Goal: Task Accomplishment & Management: Complete application form

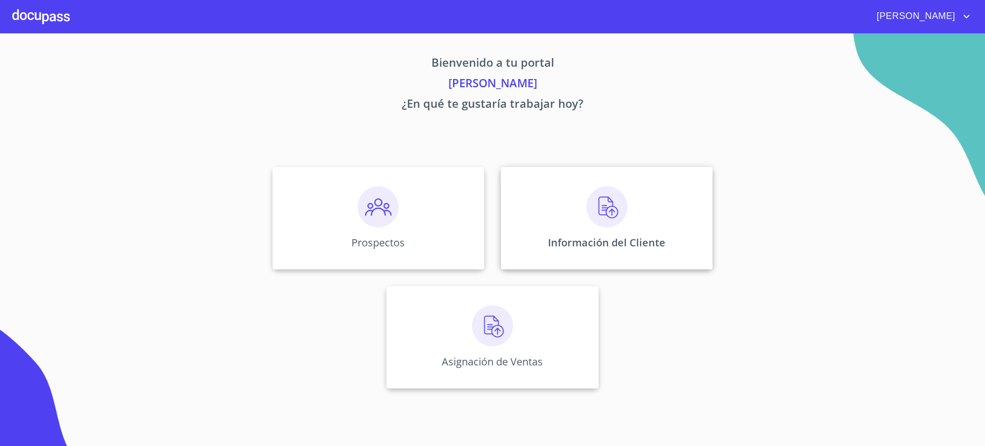
click at [545, 206] on div "Información del Cliente" at bounding box center [607, 218] width 212 height 103
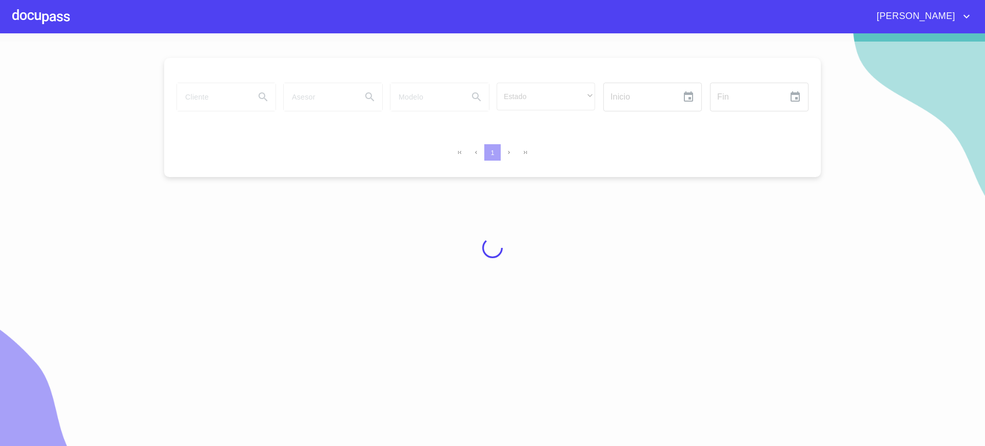
click at [44, 20] on div at bounding box center [40, 16] width 57 height 33
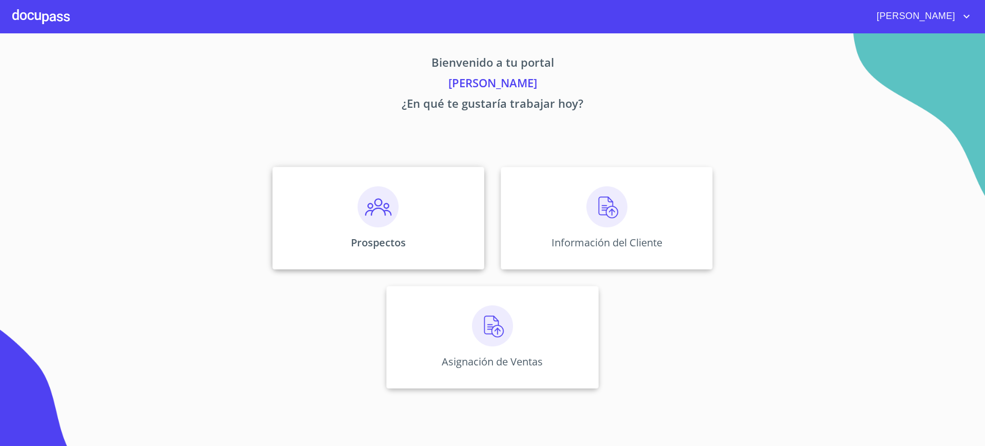
click at [313, 187] on div "Prospectos" at bounding box center [378, 218] width 212 height 103
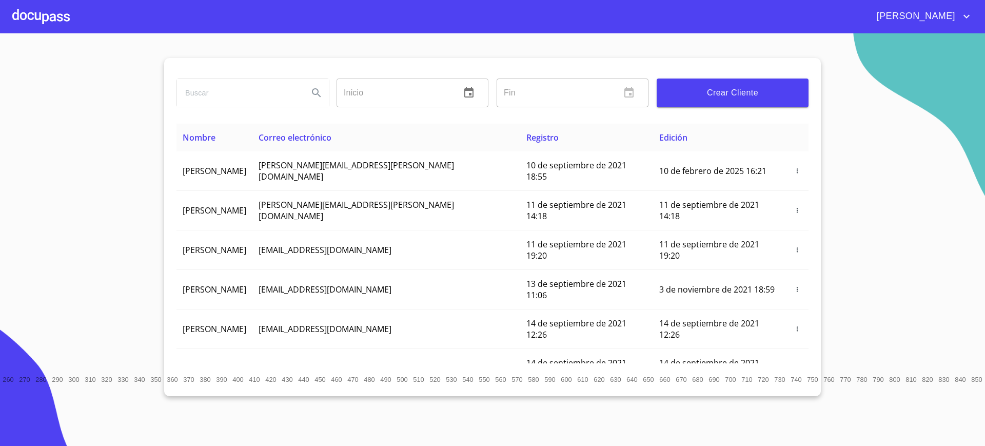
click at [244, 82] on input "search" at bounding box center [238, 93] width 123 height 28
type input "e"
type input "[PERSON_NAME]"
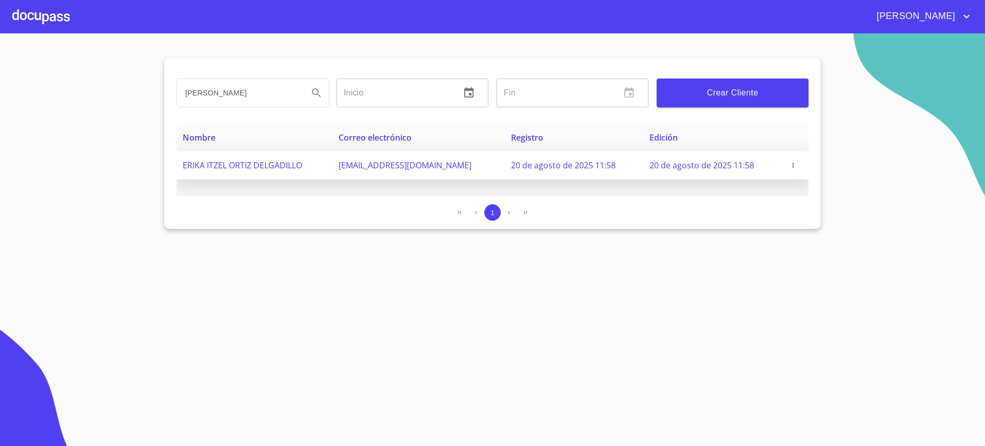
click at [789, 166] on icon "button" at bounding box center [792, 165] width 7 height 7
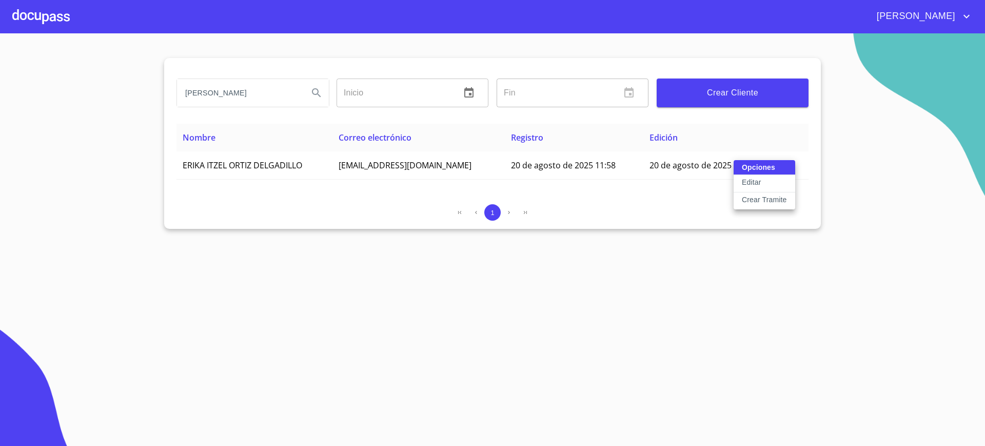
click at [767, 197] on p "Crear Tramite" at bounding box center [764, 199] width 45 height 10
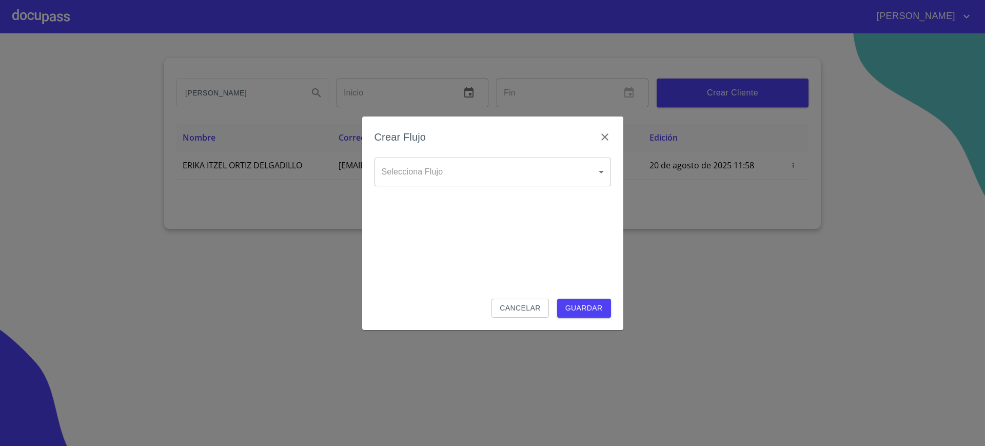
click at [530, 167] on body "[PERSON_NAME] ​ Fin ​ Crear Cliente Nombre Correo electrónico Registro Edición …" at bounding box center [492, 223] width 985 height 446
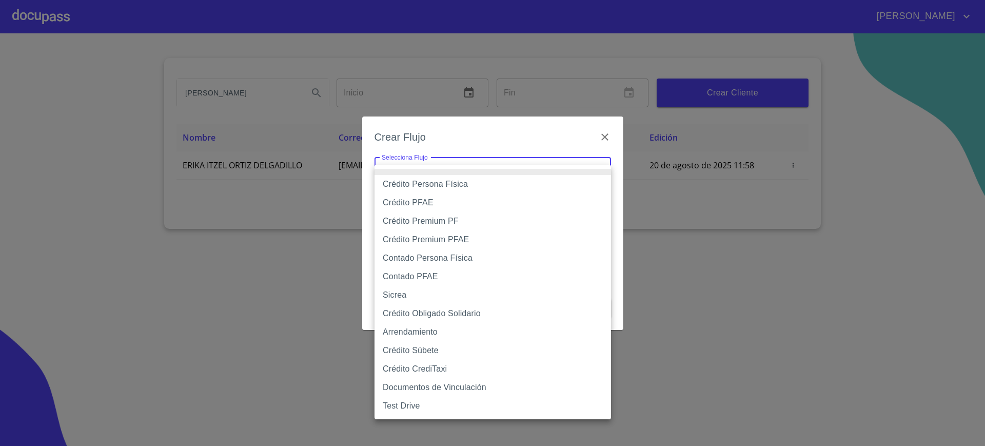
click at [465, 320] on li "Crédito Obligado Solidario" at bounding box center [492, 313] width 236 height 18
type input "61725509ab5355fc594ad23b"
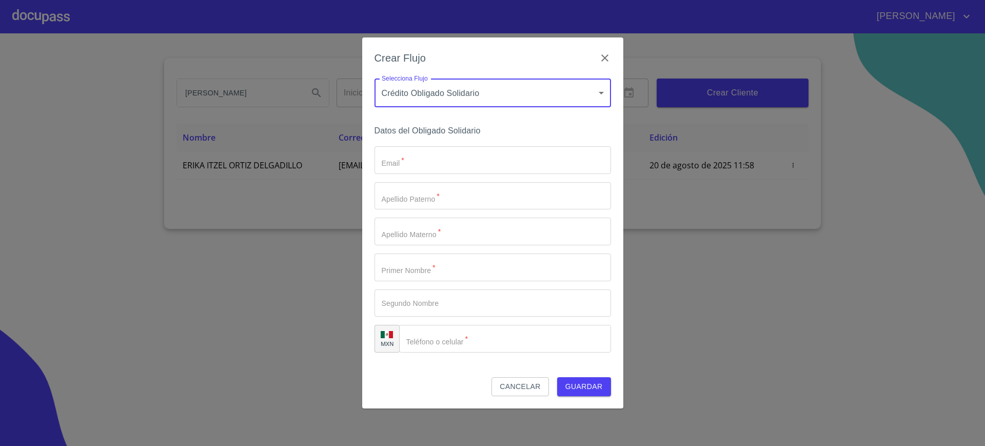
click at [469, 162] on input "Email   *" at bounding box center [492, 160] width 236 height 28
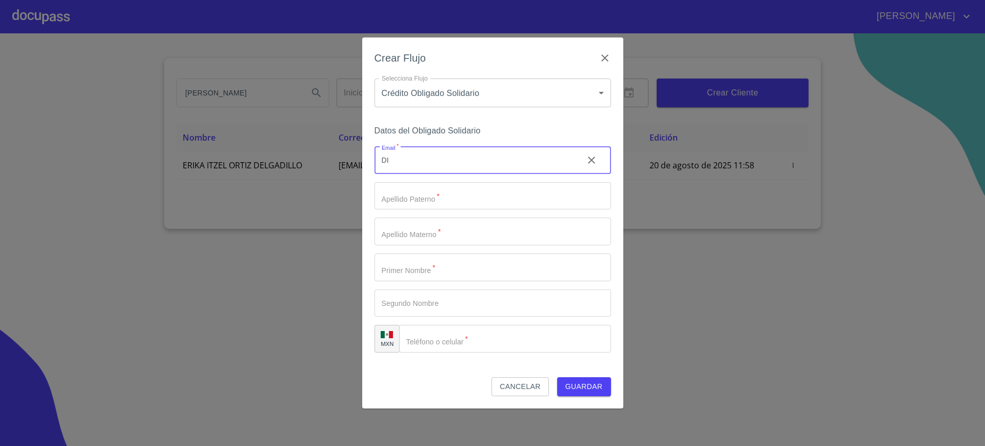
type input "D"
type input "[EMAIL_ADDRESS][DOMAIN_NAME]"
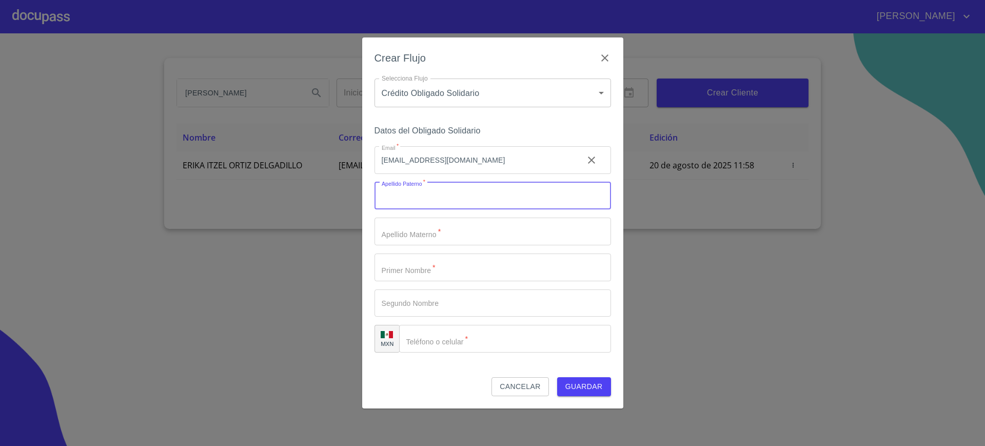
type input "P"
type input "[PERSON_NAME]"
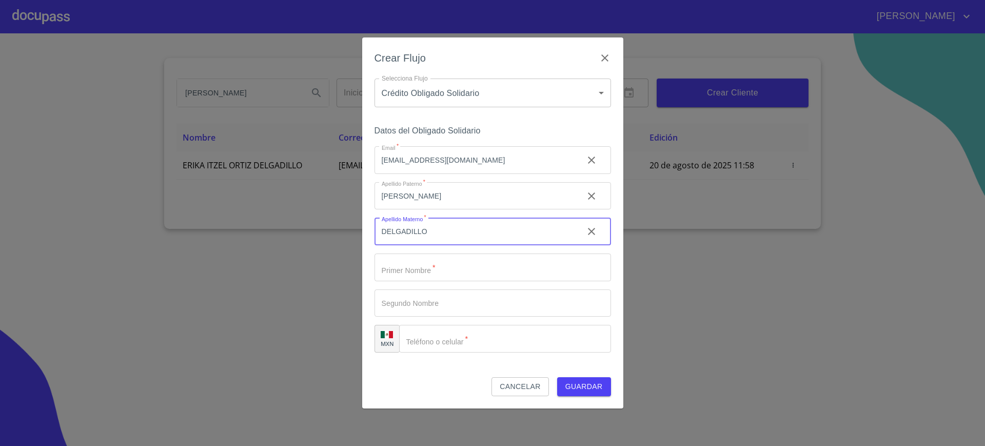
type input "DELGADILLO"
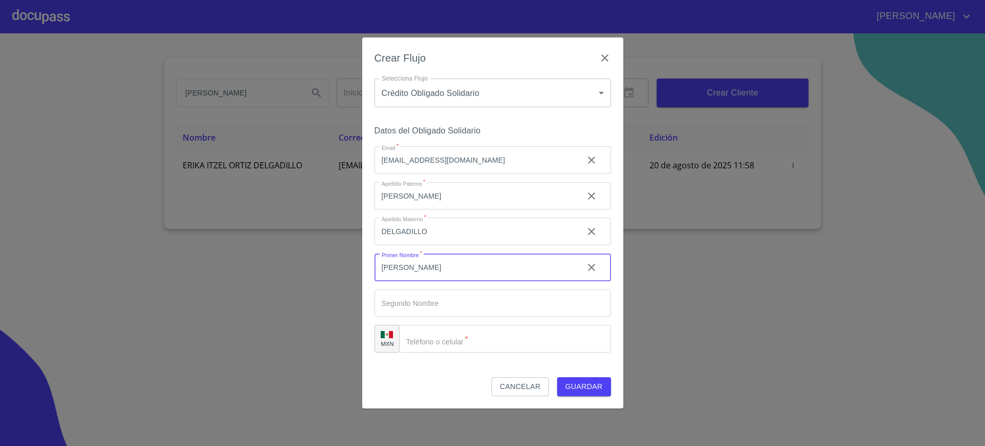
type input "[PERSON_NAME]"
type input "ITZEL"
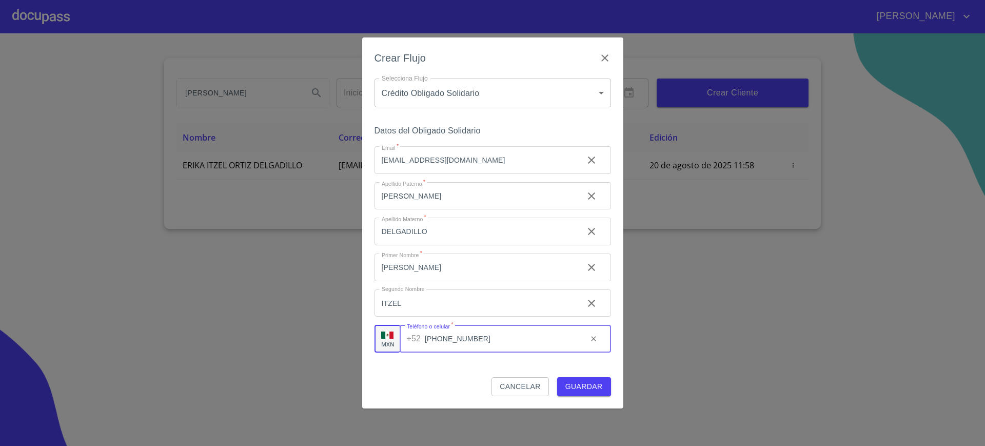
type input "[PHONE_NUMBER]"
click at [587, 388] on span "Guardar" at bounding box center [583, 386] width 37 height 13
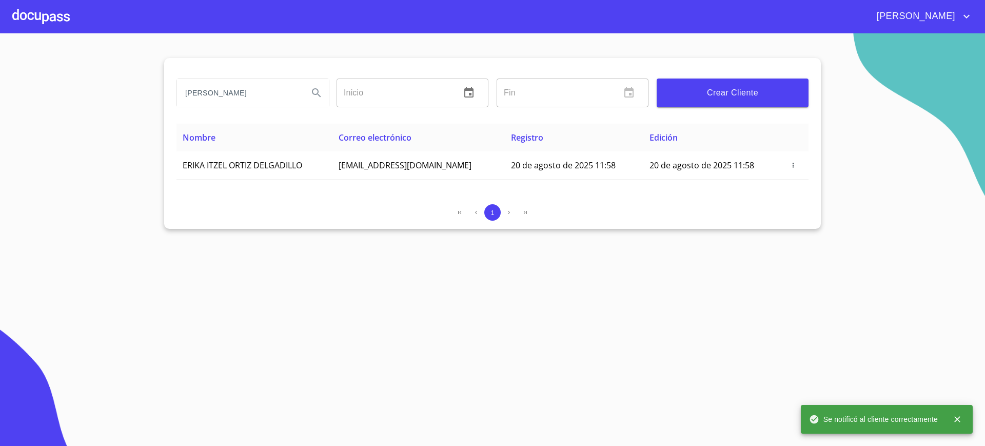
click at [63, 27] on div at bounding box center [40, 16] width 57 height 33
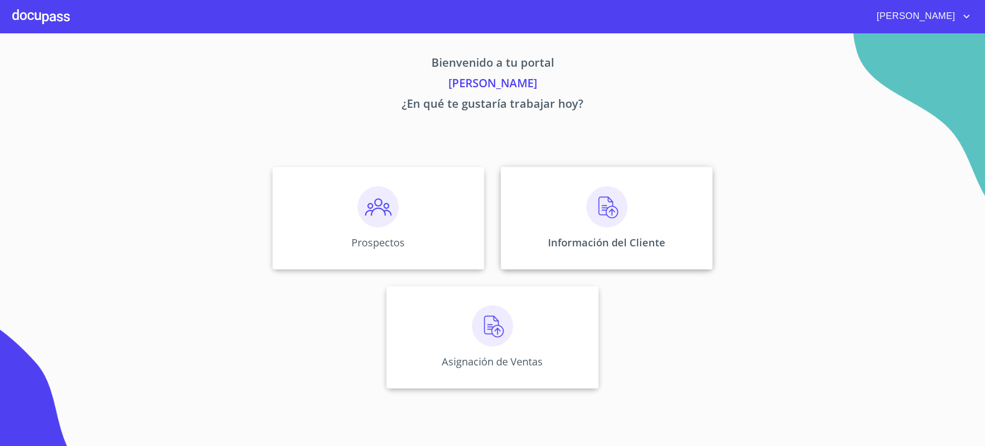
click at [613, 225] on img at bounding box center [606, 206] width 41 height 41
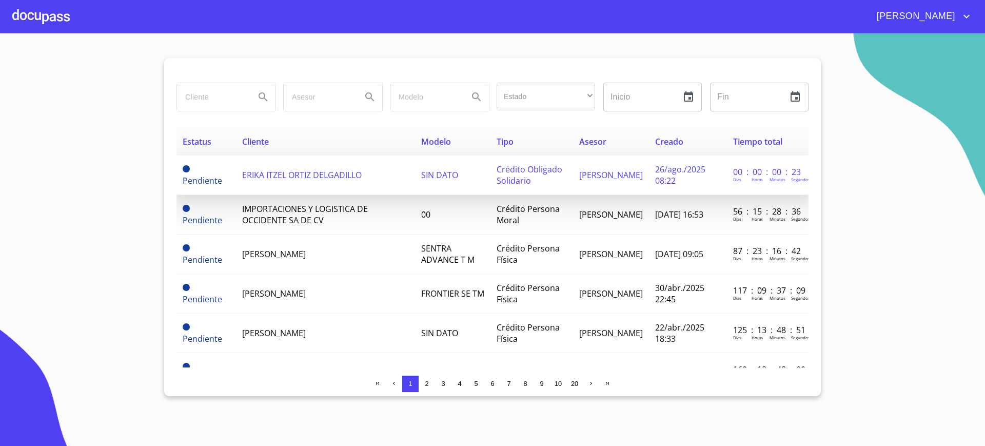
click at [359, 172] on span "ERIKA ITZEL ORTIZ DELGADILLO" at bounding box center [302, 174] width 120 height 11
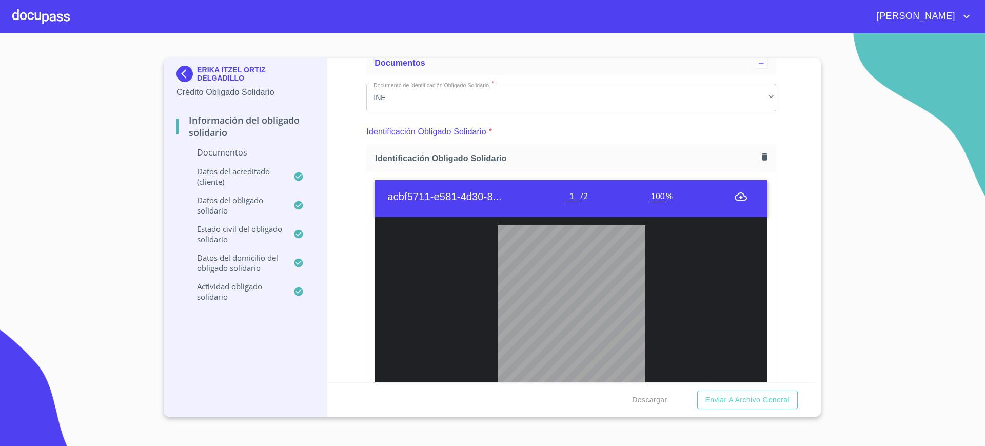
scroll to position [62, 0]
click at [760, 156] on icon "button" at bounding box center [765, 156] width 10 height 10
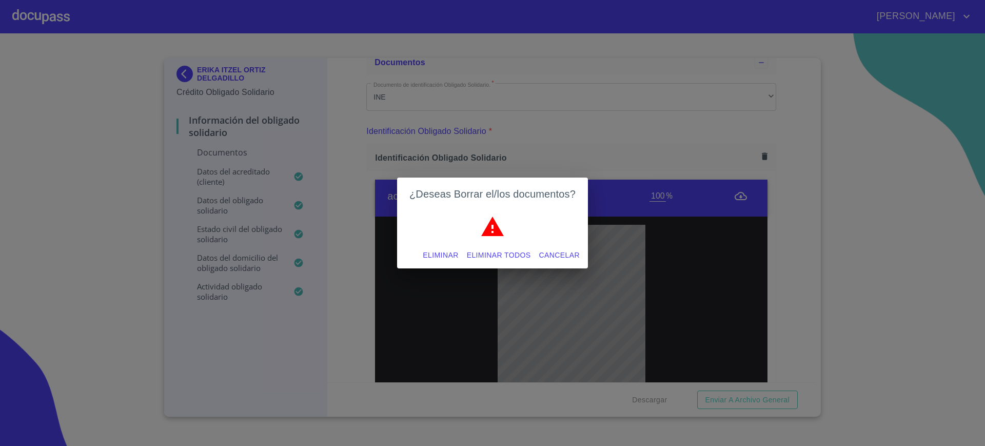
click at [495, 255] on span "Eliminar todos" at bounding box center [499, 255] width 64 height 13
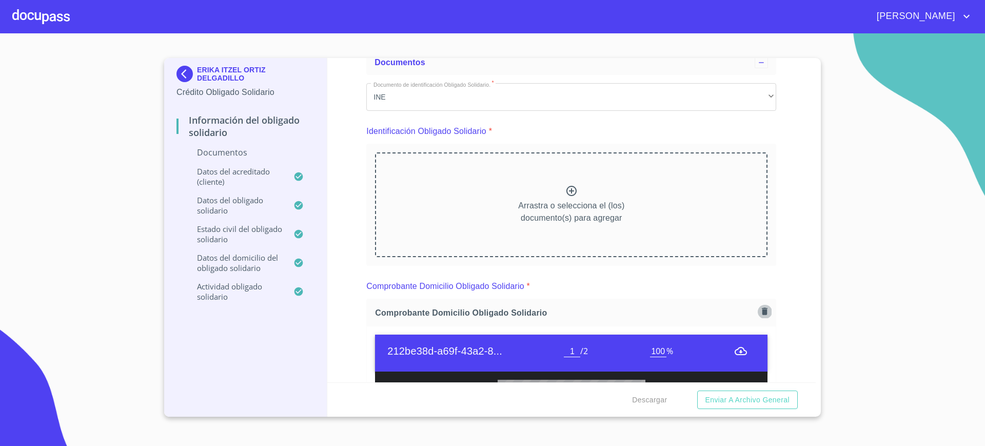
click at [758, 309] on button "button" at bounding box center [765, 311] width 14 height 14
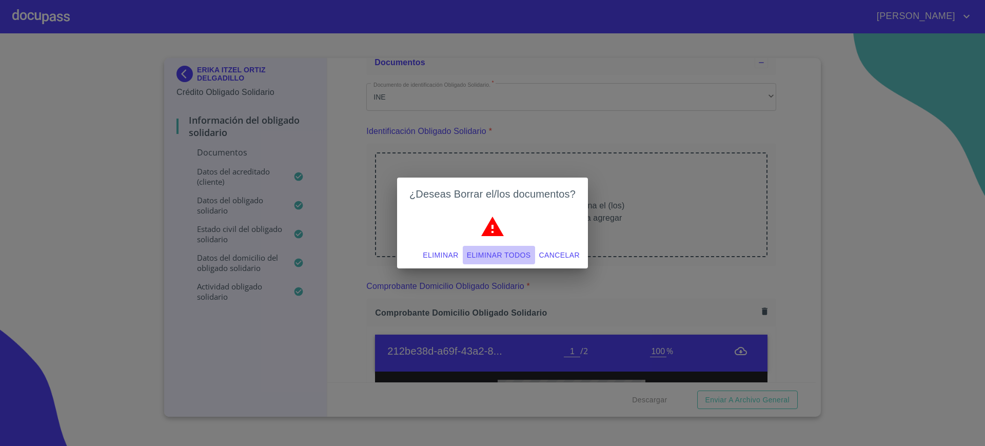
click at [476, 252] on span "Eliminar todos" at bounding box center [499, 255] width 64 height 13
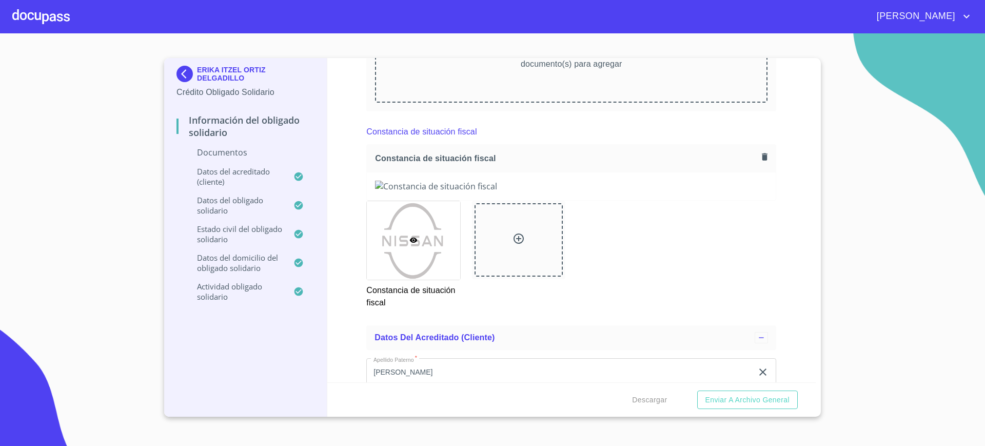
scroll to position [836, 0]
click at [760, 154] on icon "button" at bounding box center [765, 157] width 10 height 10
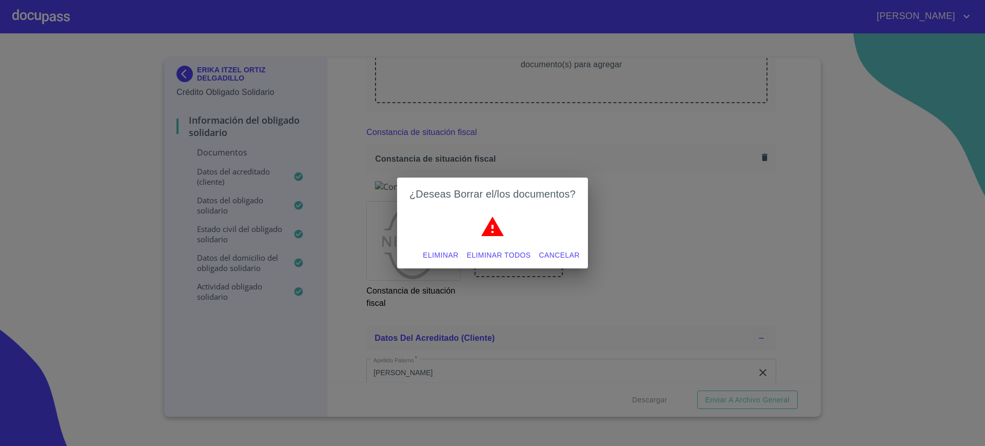
click at [477, 262] on button "Eliminar todos" at bounding box center [499, 255] width 72 height 19
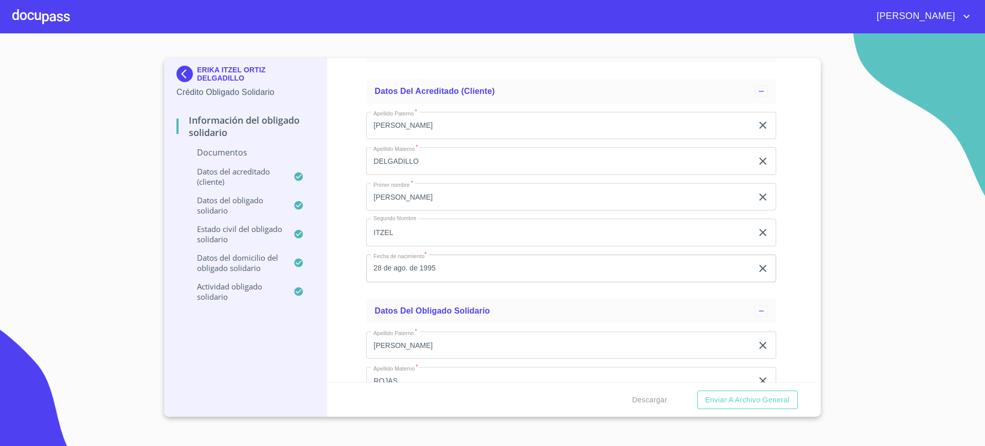
scroll to position [1039, 0]
click at [757, 129] on icon "clear input" at bounding box center [763, 126] width 12 height 12
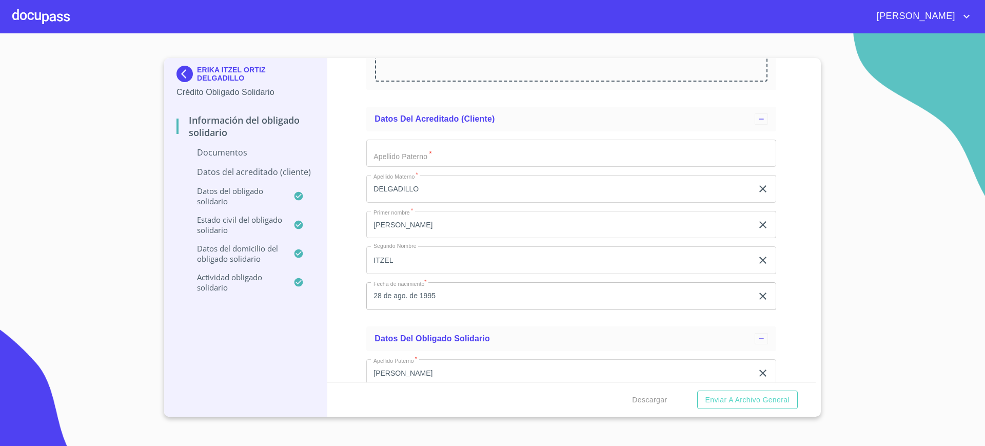
scroll to position [1012, 0]
click at [621, 140] on input "Documento de identificación Obligado Solidario.   *" at bounding box center [571, 154] width 410 height 28
type input "[PERSON_NAME]"
click at [782, 250] on div "Información del Obligado Solidario Documentos Documento de identificación Oblig…" at bounding box center [571, 220] width 489 height 324
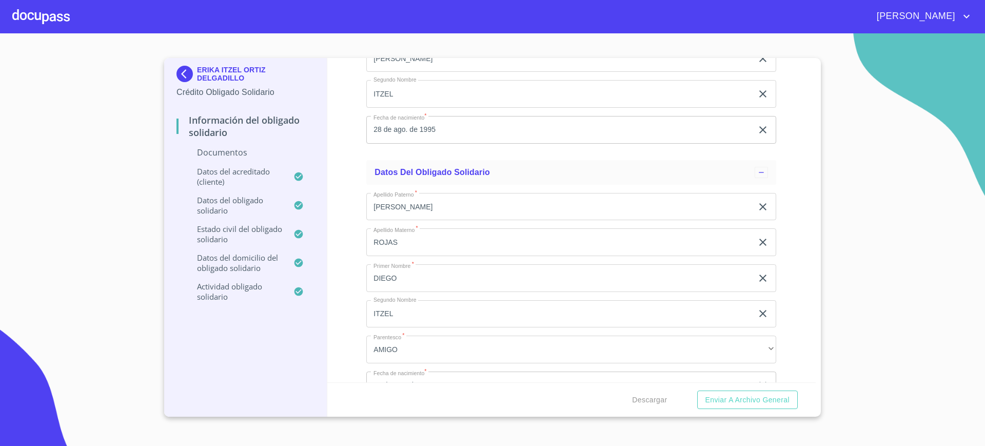
scroll to position [1202, 0]
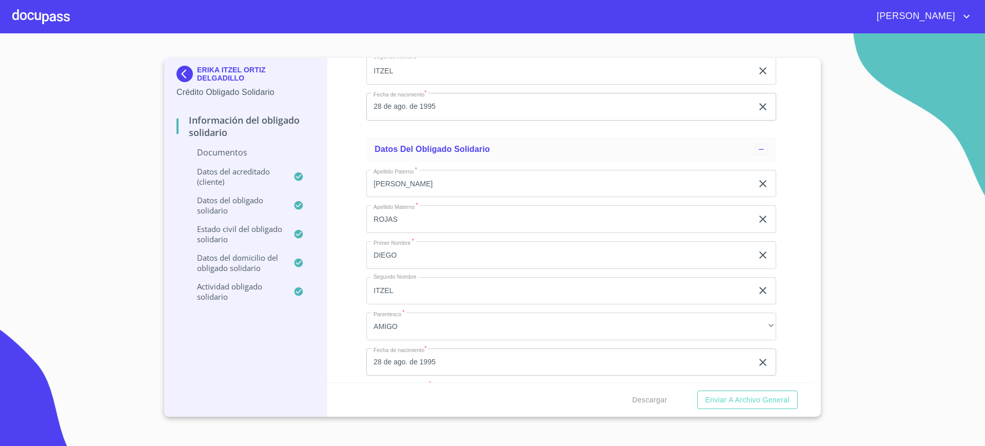
click at [757, 180] on icon "clear input" at bounding box center [763, 183] width 12 height 12
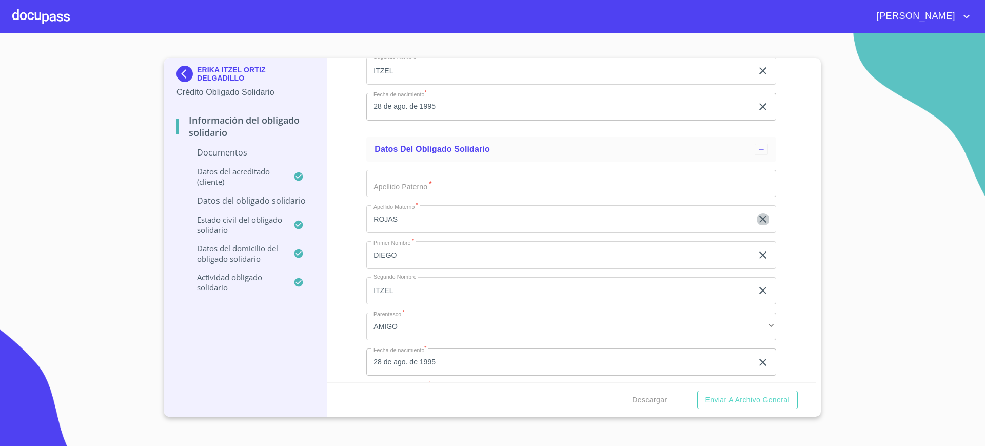
click at [757, 214] on icon "clear input" at bounding box center [763, 219] width 12 height 12
click at [759, 255] on icon "clear input" at bounding box center [762, 254] width 7 height 7
click at [757, 284] on icon "clear input" at bounding box center [763, 290] width 12 height 12
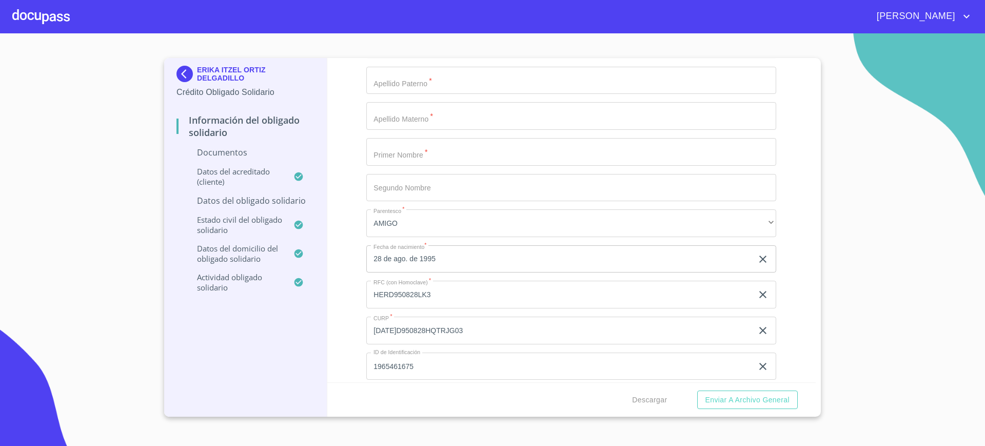
scroll to position [1307, 0]
click at [755, 265] on div "28 de ago. de 1995 ​" at bounding box center [571, 257] width 410 height 28
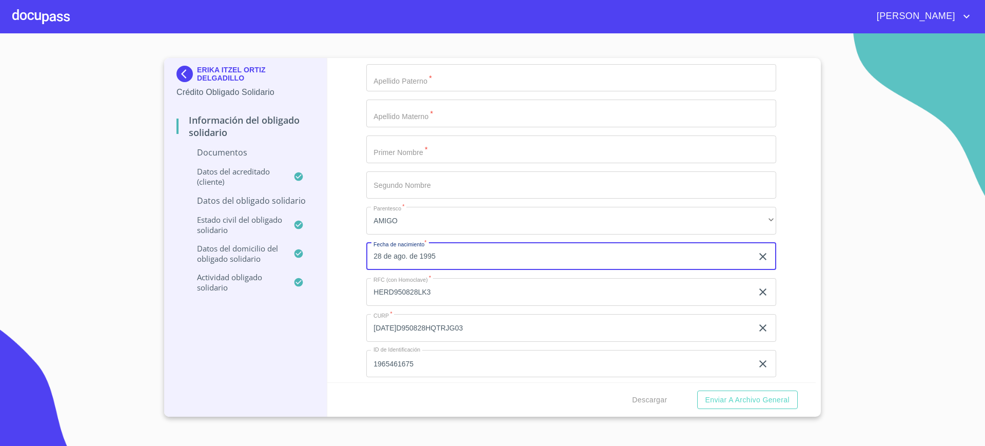
click at [757, 261] on icon "button" at bounding box center [763, 256] width 12 height 12
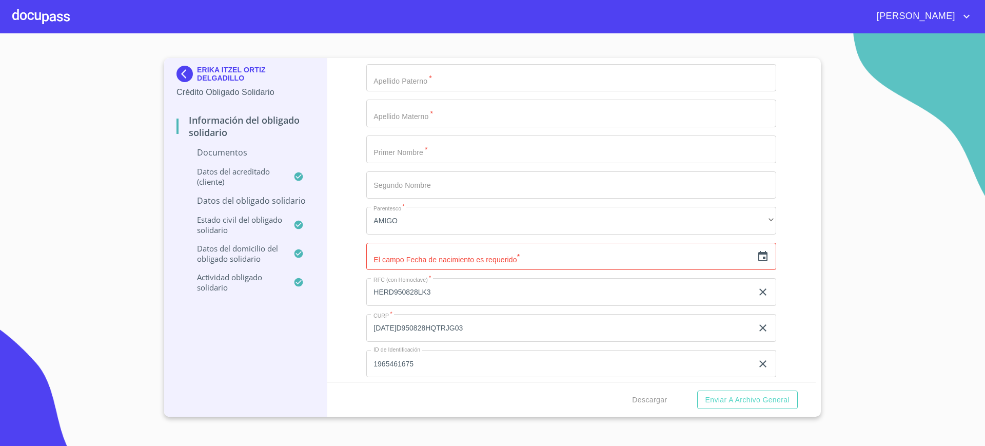
click at [759, 292] on icon "clear input" at bounding box center [762, 291] width 7 height 7
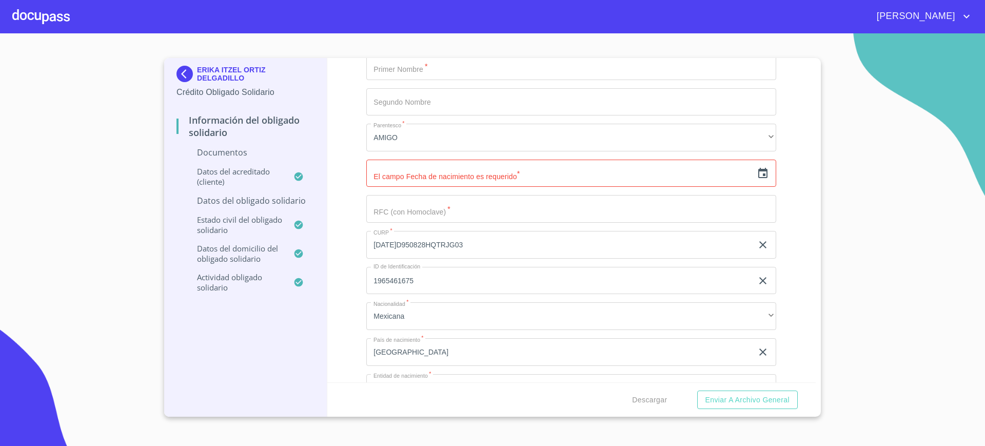
scroll to position [1391, 0]
click at [759, 244] on icon "clear input" at bounding box center [762, 243] width 7 height 7
click at [752, 287] on div "1965461675 ​" at bounding box center [571, 280] width 410 height 28
click at [757, 282] on icon "clear input" at bounding box center [763, 279] width 12 height 12
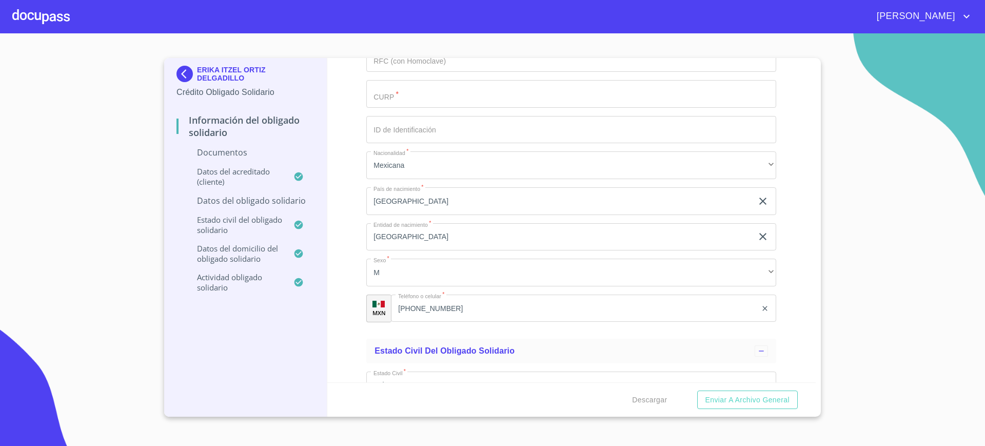
scroll to position [1542, 0]
click at [757, 197] on icon "clear input" at bounding box center [763, 200] width 12 height 12
click at [757, 231] on icon "clear input" at bounding box center [763, 236] width 12 height 12
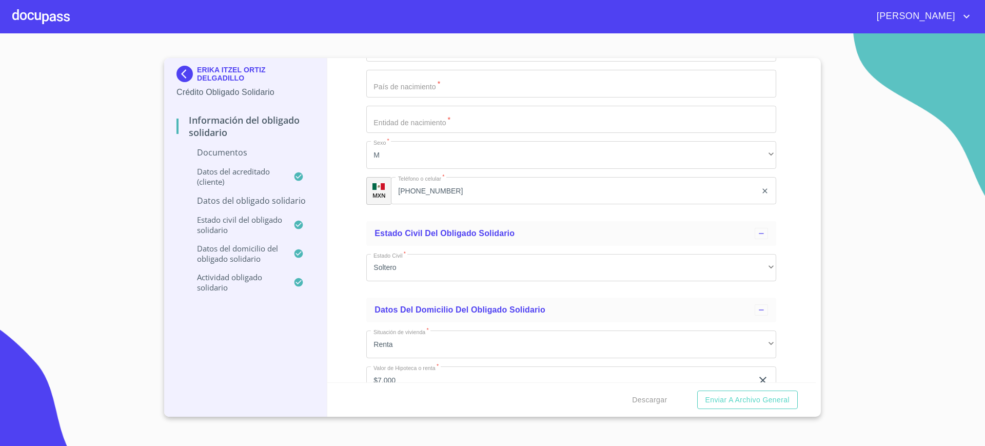
scroll to position [1643, 0]
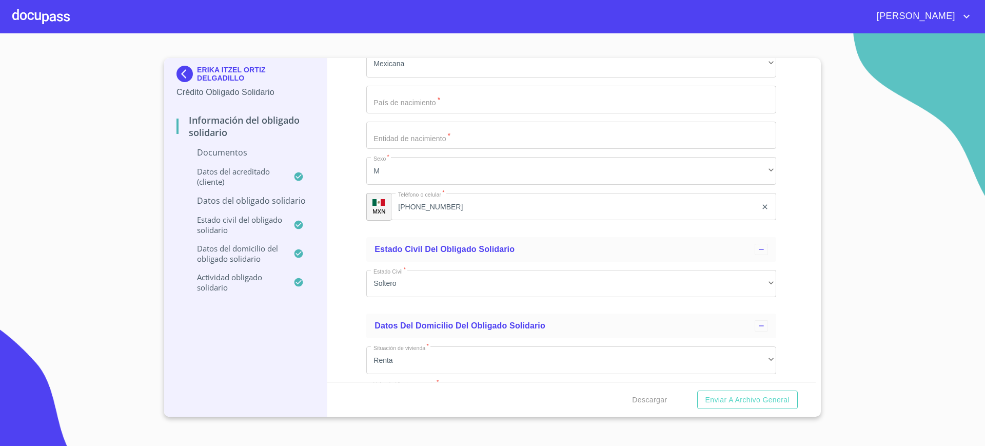
click at [761, 209] on icon "clear input" at bounding box center [765, 207] width 8 height 8
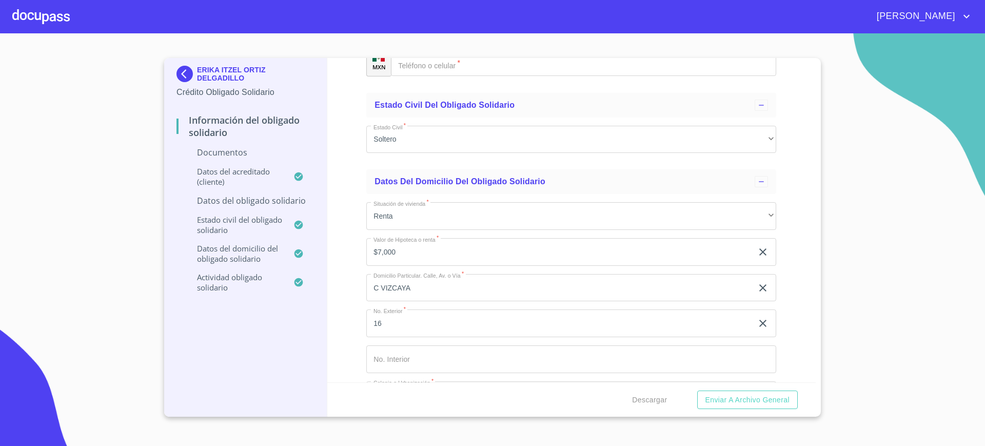
scroll to position [1787, 0]
click at [757, 251] on icon "clear input" at bounding box center [763, 251] width 12 height 12
click at [757, 281] on icon "clear input" at bounding box center [763, 287] width 12 height 12
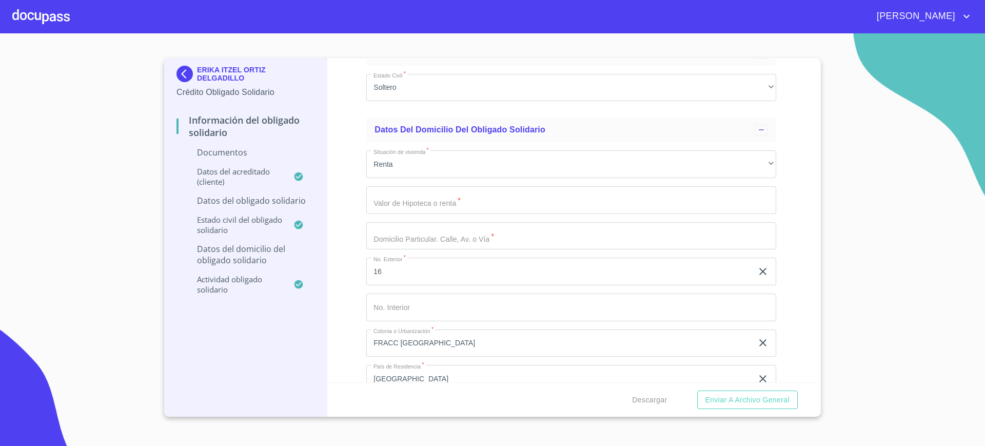
click at [757, 270] on icon "clear input" at bounding box center [763, 271] width 12 height 12
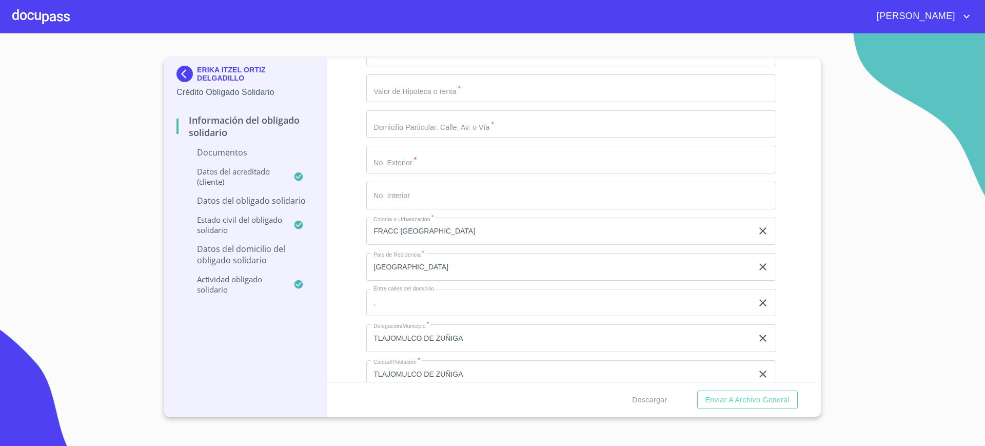
scroll to position [1951, 0]
click at [761, 222] on div "FRACC [GEOGRAPHIC_DATA] ​" at bounding box center [571, 231] width 410 height 28
click at [759, 229] on icon "clear input" at bounding box center [762, 230] width 7 height 7
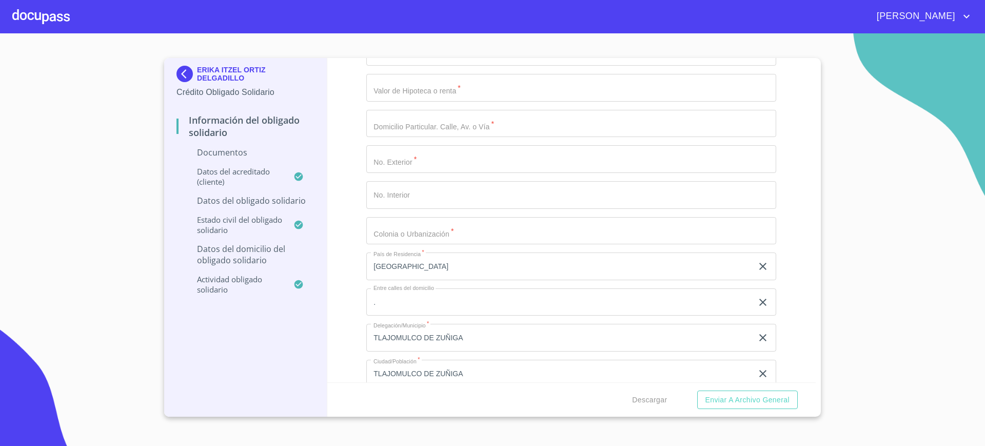
click at [757, 262] on icon "clear input" at bounding box center [763, 266] width 12 height 12
click at [757, 302] on icon "clear input" at bounding box center [763, 302] width 12 height 12
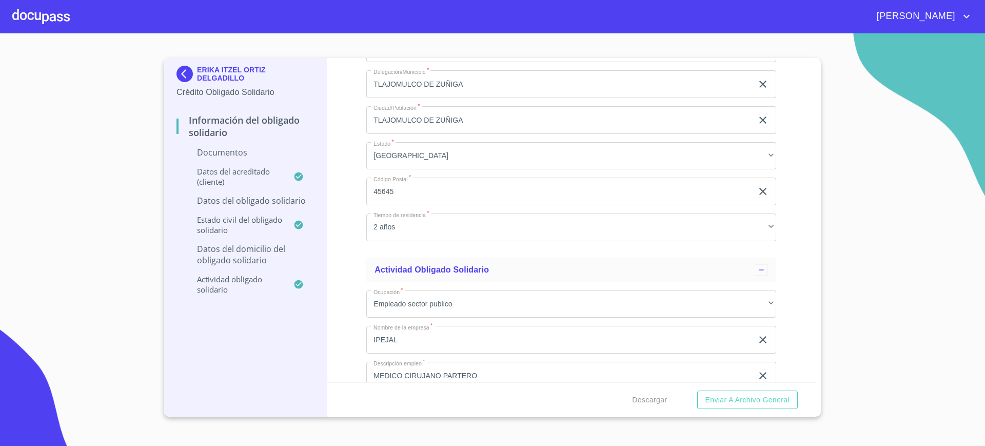
scroll to position [2125, 0]
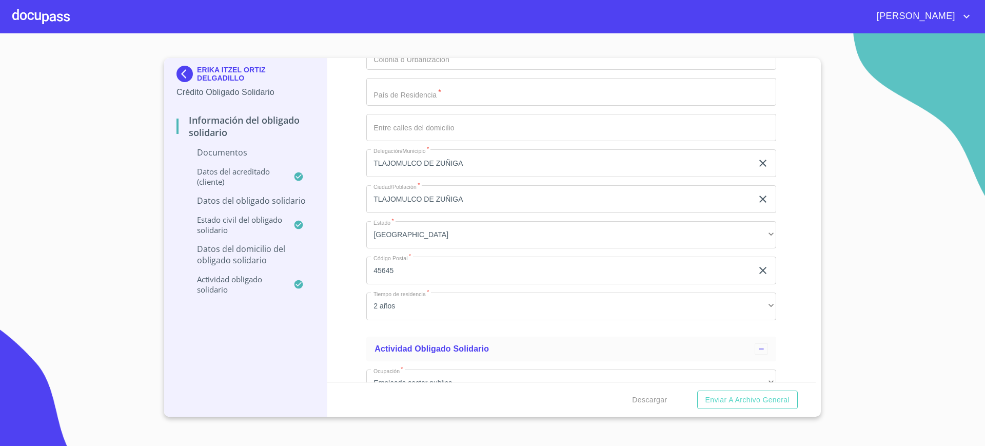
click at [757, 159] on icon "clear input" at bounding box center [763, 163] width 12 height 12
click at [756, 205] on div "TLAJOMULCO [PERSON_NAME] ​" at bounding box center [571, 199] width 410 height 28
click at [754, 189] on div "TLAJOMULCO [PERSON_NAME] ​" at bounding box center [571, 199] width 410 height 28
click at [757, 196] on icon "clear input" at bounding box center [763, 199] width 12 height 12
click at [757, 269] on icon "clear input" at bounding box center [763, 270] width 12 height 12
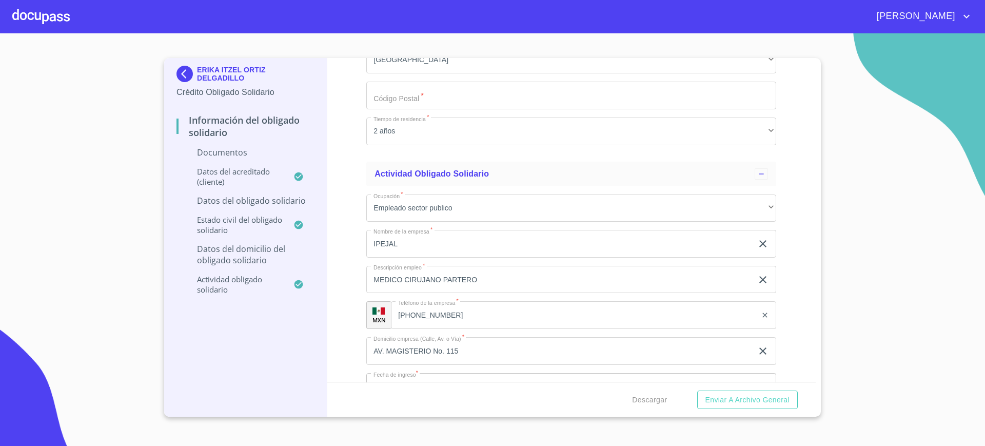
scroll to position [2301, 0]
click at [752, 251] on div "IPEJAL ​" at bounding box center [571, 243] width 410 height 28
click at [757, 243] on icon "clear input" at bounding box center [763, 243] width 12 height 12
click at [757, 279] on icon "clear input" at bounding box center [763, 279] width 12 height 12
click at [761, 317] on icon "clear input" at bounding box center [765, 314] width 8 height 8
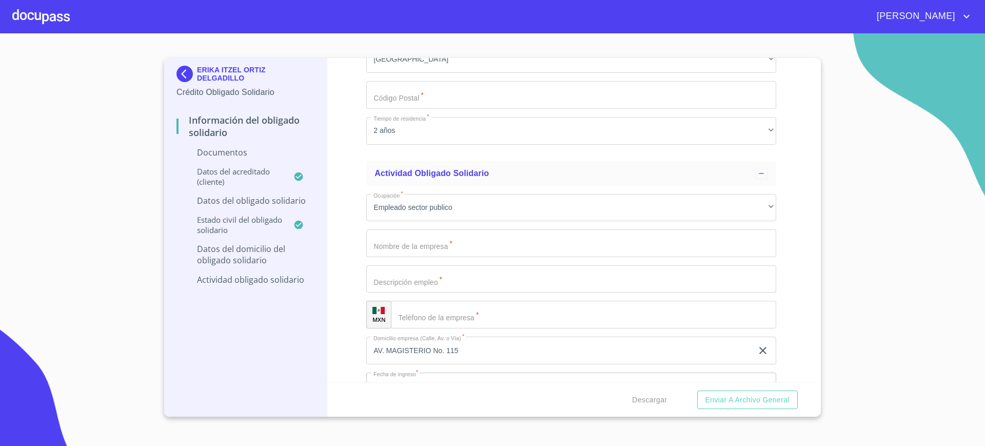
click at [757, 346] on icon "clear input" at bounding box center [763, 350] width 12 height 12
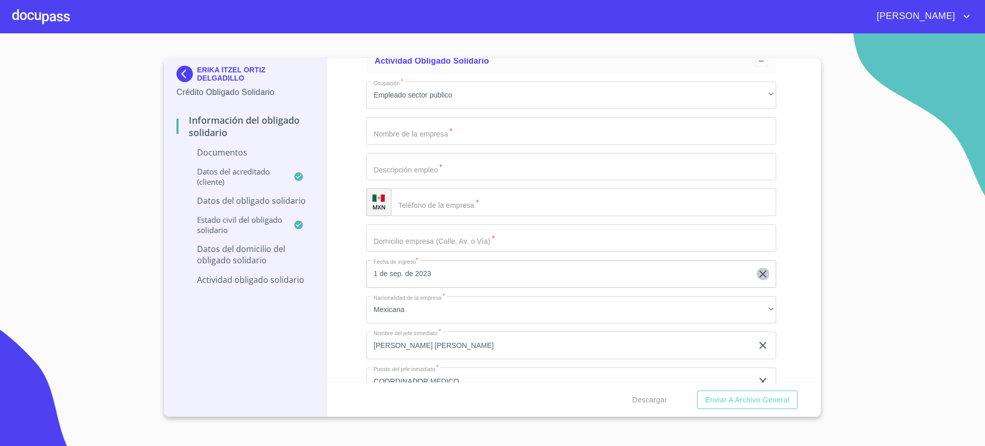
click at [757, 270] on icon "button" at bounding box center [763, 274] width 12 height 12
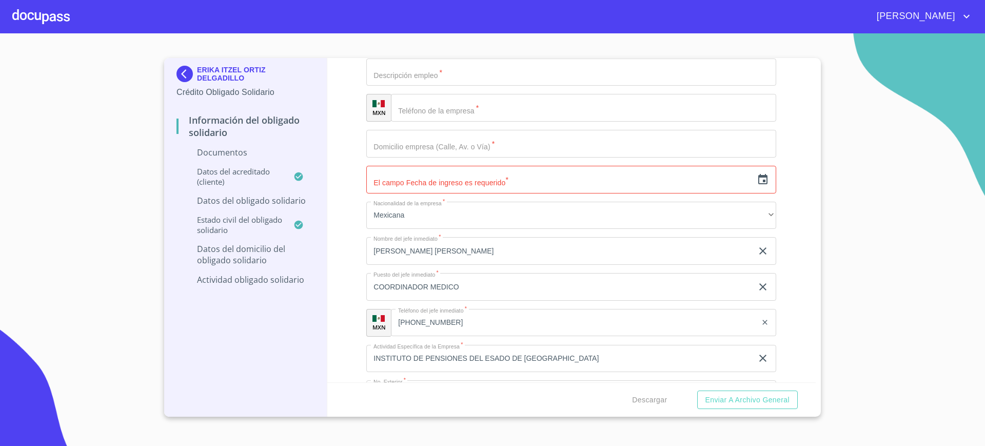
scroll to position [2514, 0]
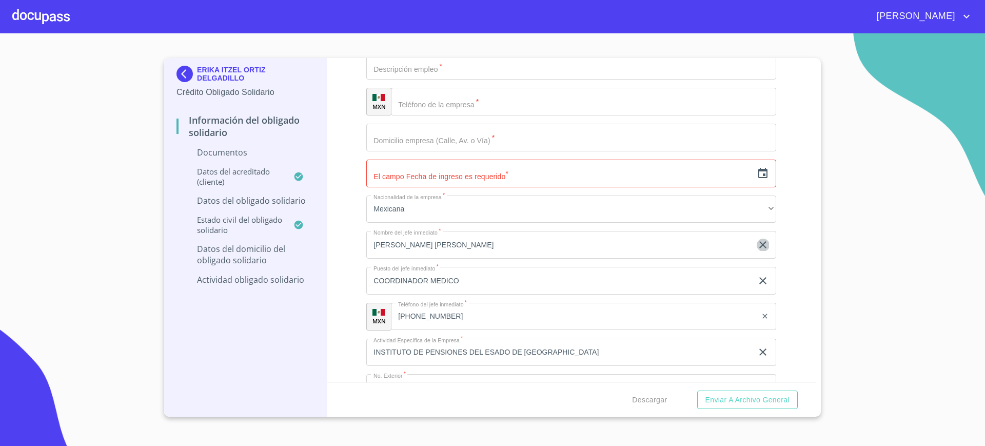
click at [757, 248] on icon "clear input" at bounding box center [763, 244] width 12 height 12
click at [757, 282] on icon "clear input" at bounding box center [763, 280] width 12 height 12
click at [754, 320] on div "[PHONE_NUMBER] ​" at bounding box center [583, 317] width 385 height 28
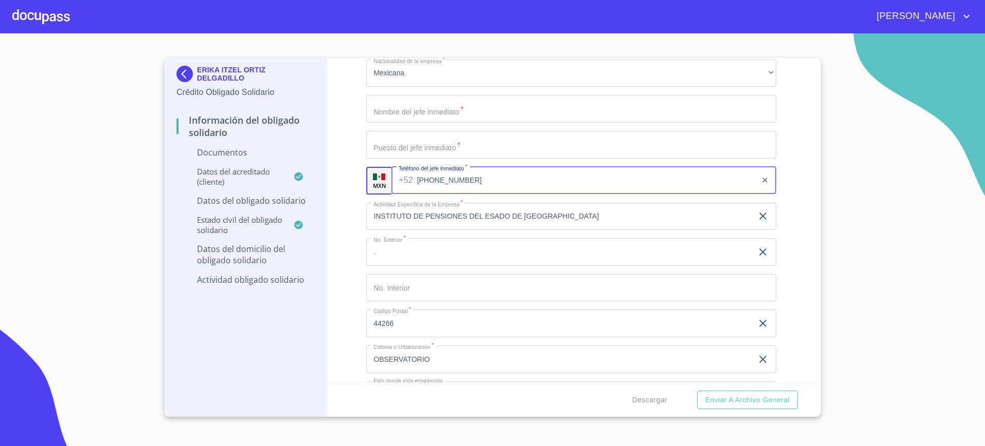
scroll to position [2657, 0]
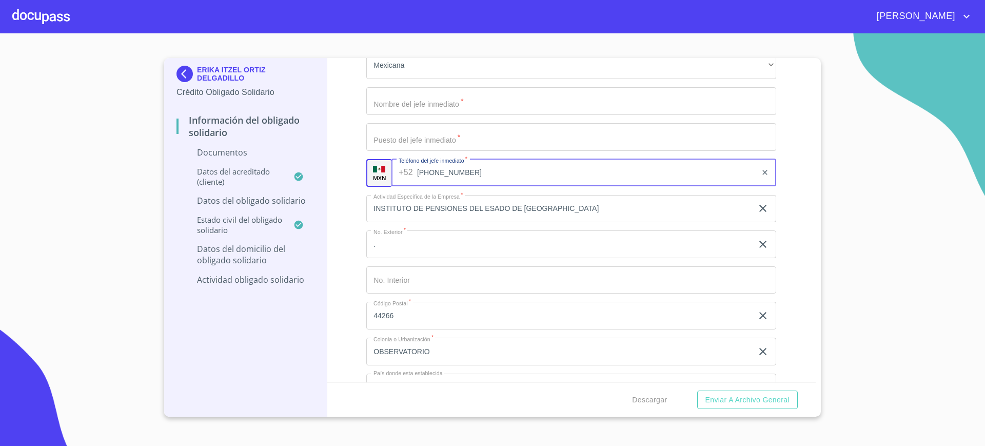
click at [761, 174] on icon "clear input" at bounding box center [765, 172] width 8 height 8
click at [757, 208] on icon "clear input" at bounding box center [763, 208] width 12 height 12
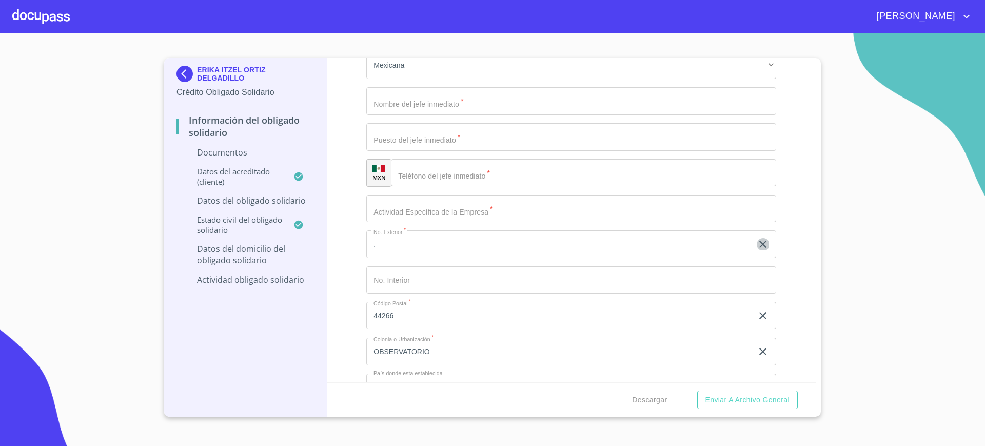
click at [757, 244] on icon "clear input" at bounding box center [763, 244] width 12 height 12
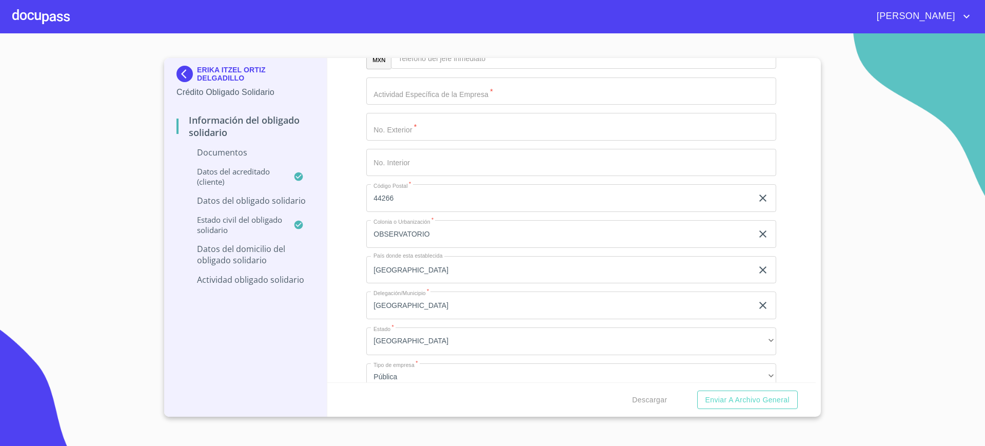
scroll to position [2775, 0]
click at [757, 200] on icon "clear input" at bounding box center [763, 197] width 12 height 12
click at [759, 233] on icon "clear input" at bounding box center [762, 233] width 7 height 7
click at [757, 273] on icon "clear input" at bounding box center [763, 269] width 12 height 12
click at [757, 302] on icon "clear input" at bounding box center [763, 305] width 12 height 12
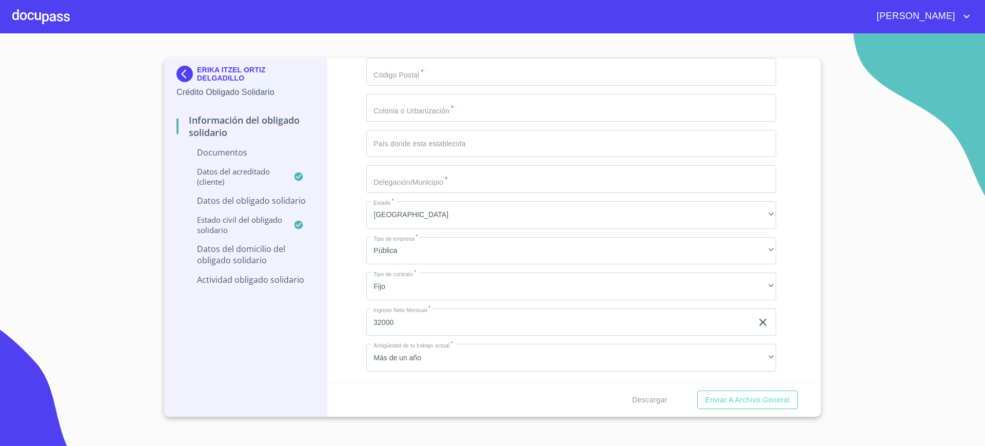
scroll to position [2902, 0]
click at [757, 318] on icon "clear input" at bounding box center [763, 320] width 12 height 12
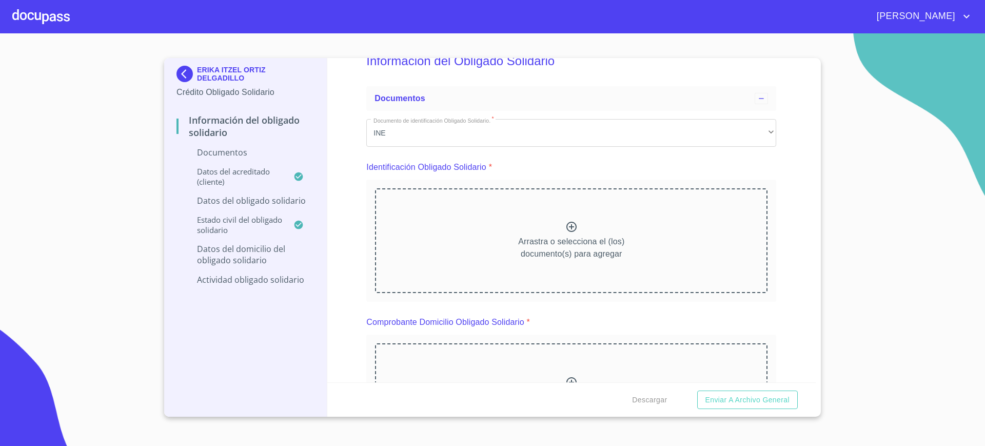
scroll to position [0, 0]
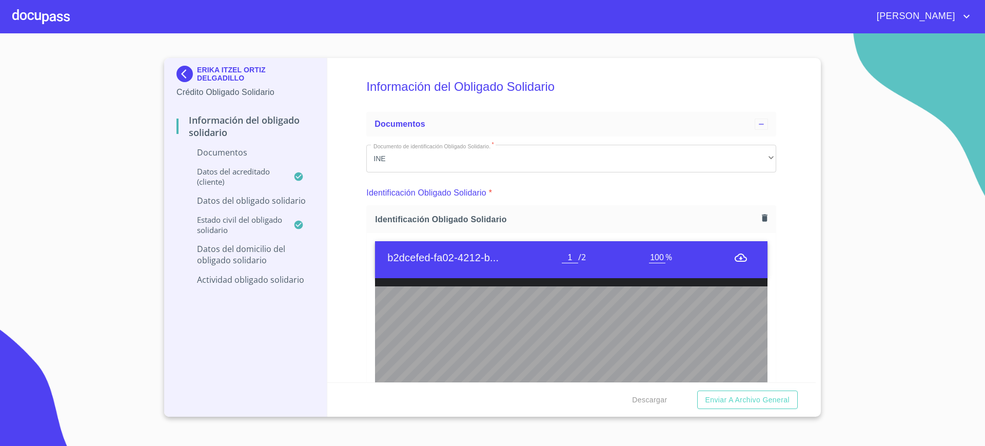
click at [795, 333] on div "Información del Obligado Solidario Documentos Documento de identificación Oblig…" at bounding box center [571, 220] width 489 height 324
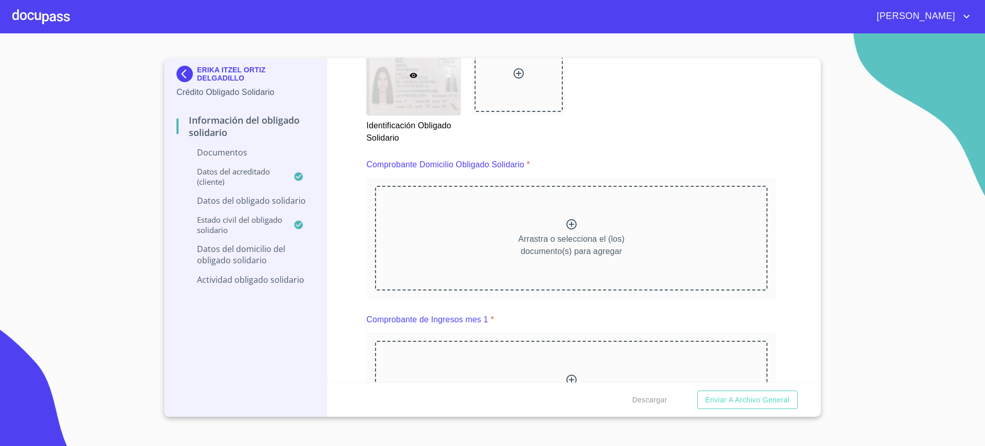
scroll to position [524, 0]
click at [422, 76] on div at bounding box center [413, 76] width 93 height 79
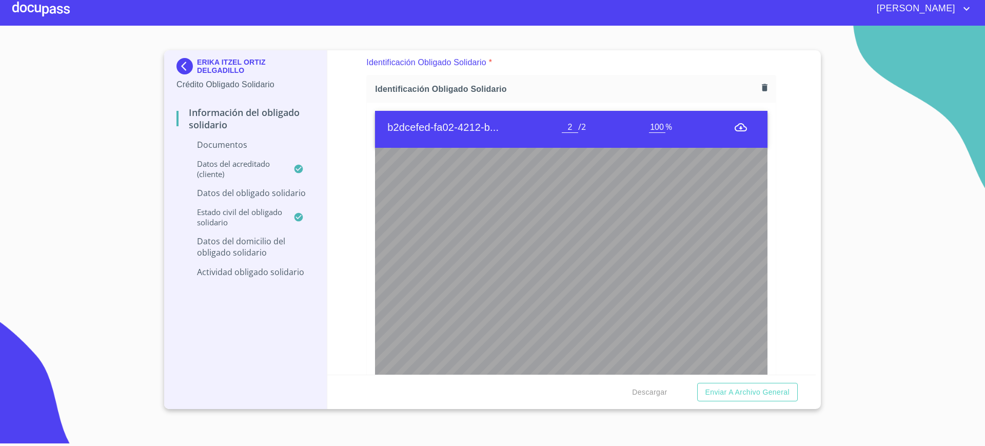
type input "1"
drag, startPoint x: 822, startPoint y: 174, endPoint x: 790, endPoint y: 120, distance: 63.2
click at [790, 120] on div "Información del Obligado Solidario Documentos Documento de identificación Oblig…" at bounding box center [571, 212] width 489 height 324
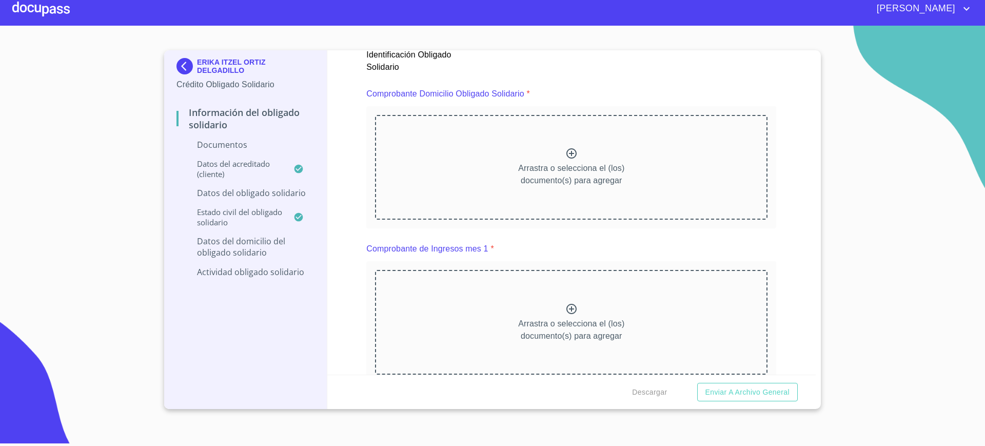
scroll to position [587, 0]
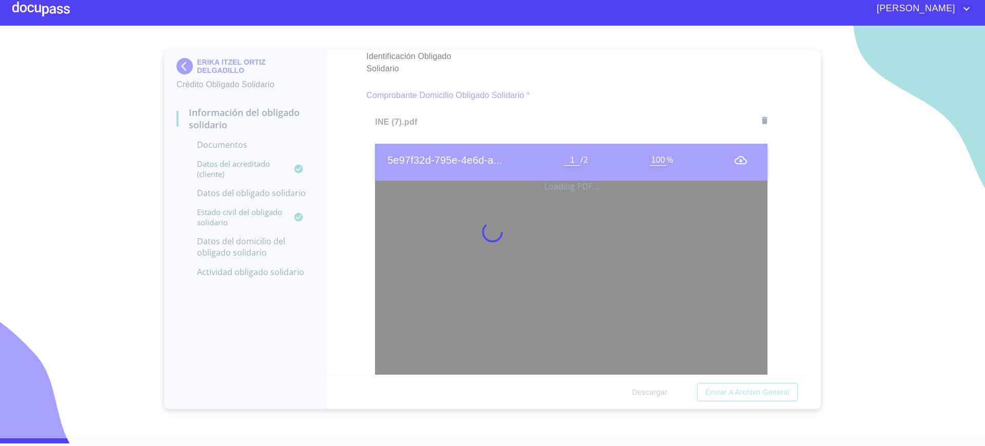
click at [352, 127] on div at bounding box center [492, 232] width 985 height 412
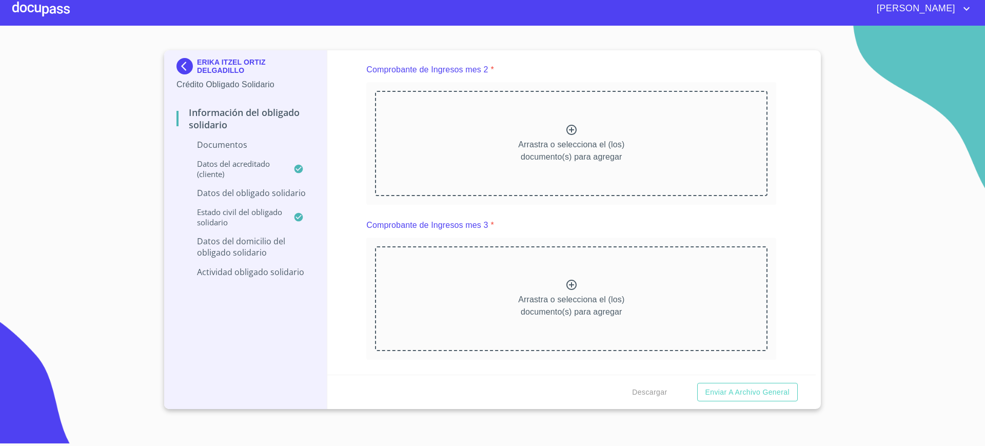
scroll to position [1602, 0]
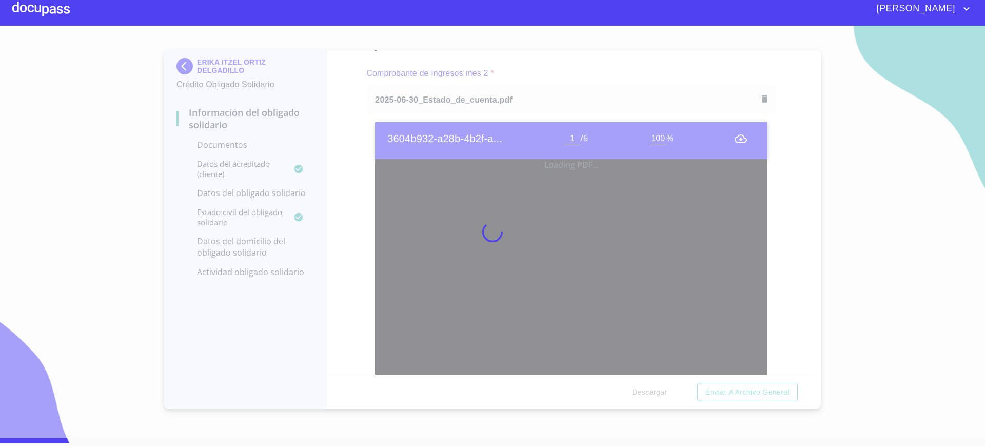
click at [697, 102] on div at bounding box center [492, 232] width 985 height 412
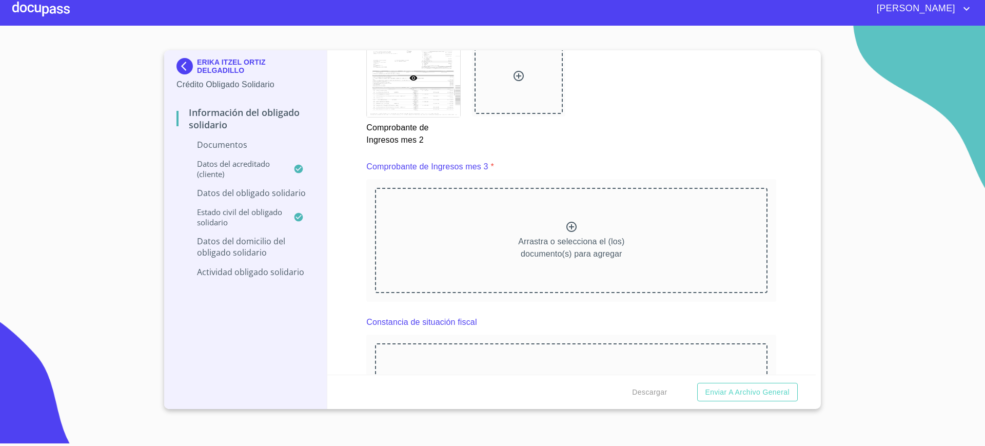
scroll to position [2006, 0]
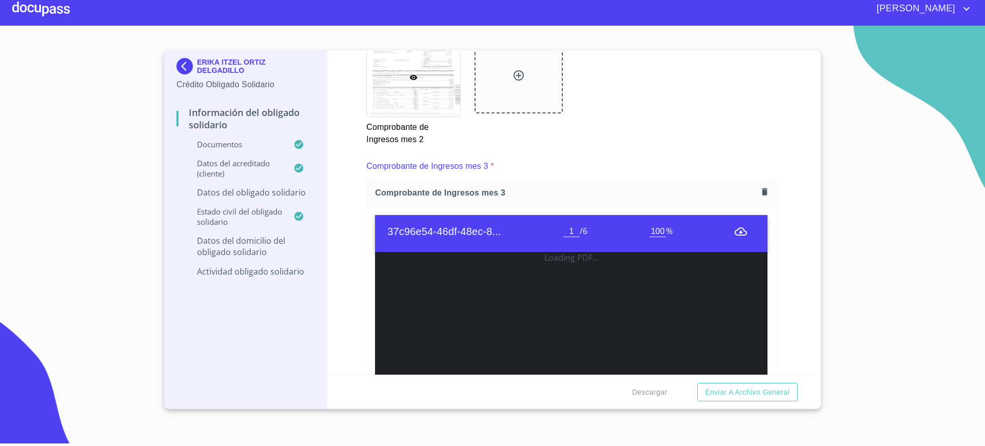
click at [328, 188] on div "Información del Obligado Solidario Documentos Documento de identificación Oblig…" at bounding box center [571, 212] width 489 height 324
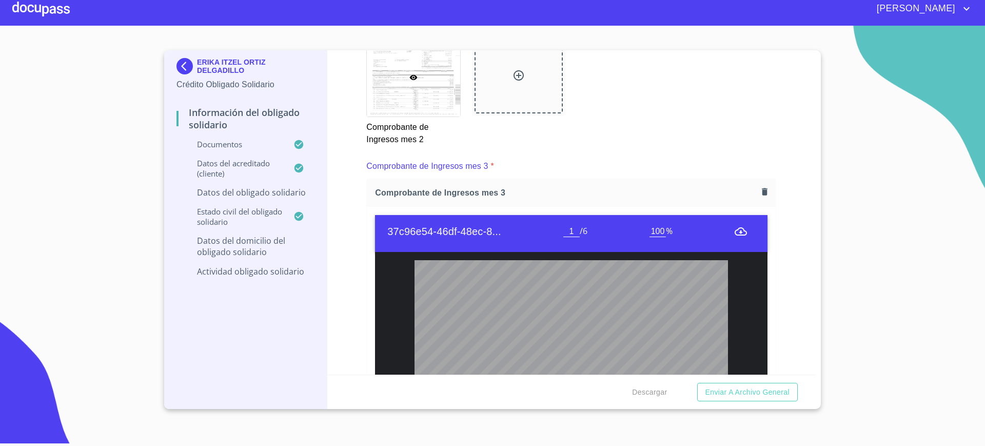
click at [508, 256] on div "ÕÖÔÉÕÁ@ÆÓÅçÉÂÓÅ@ÈâÂÃ Å¢£@@Ã¤£ Å£@z@ÈâÂÃ@ÔQ§@âKÁK@É¢££¤Î…" at bounding box center [571, 389] width 392 height 274
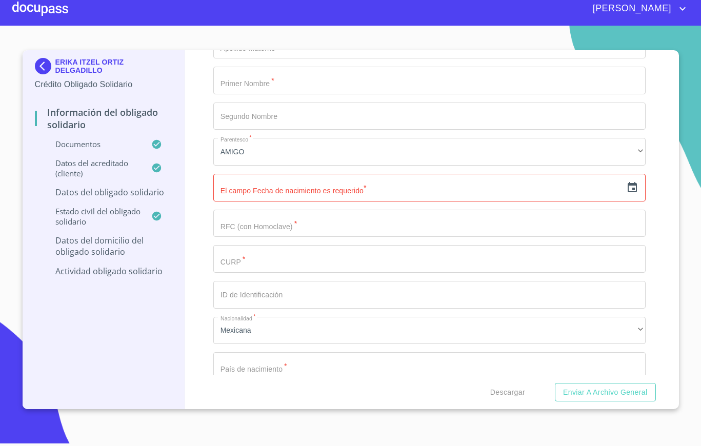
scroll to position [2983, 0]
click at [412, 24] on input "Documento de identificación Obligado Solidario.   *" at bounding box center [429, 10] width 432 height 28
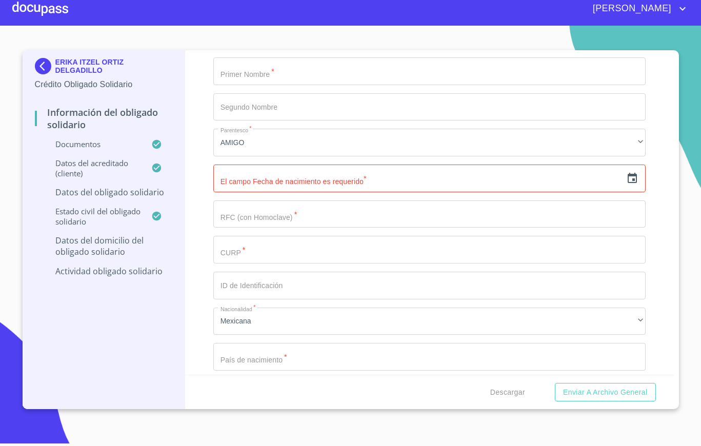
scroll to position [2994, 0]
type input "l"
type input "L"
type input "4"
type input "RIVAS"
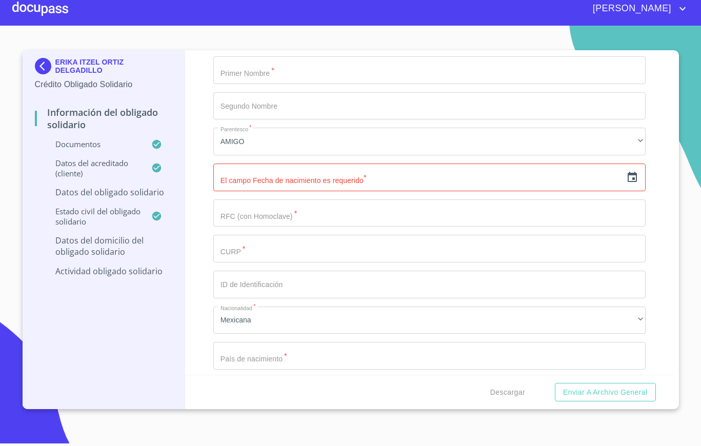
type input "HERRERA"
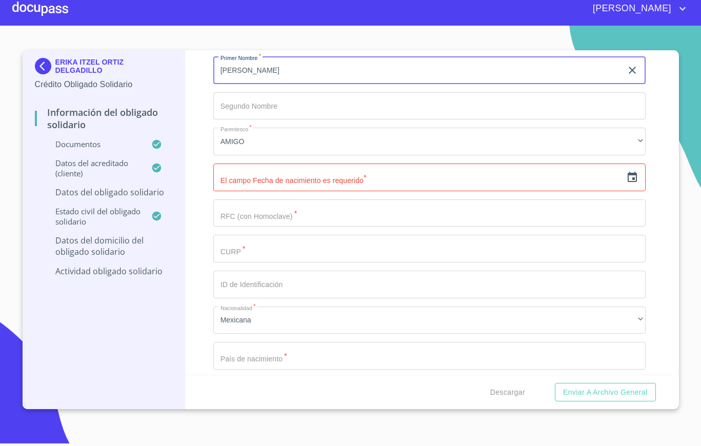
type input "[PERSON_NAME]"
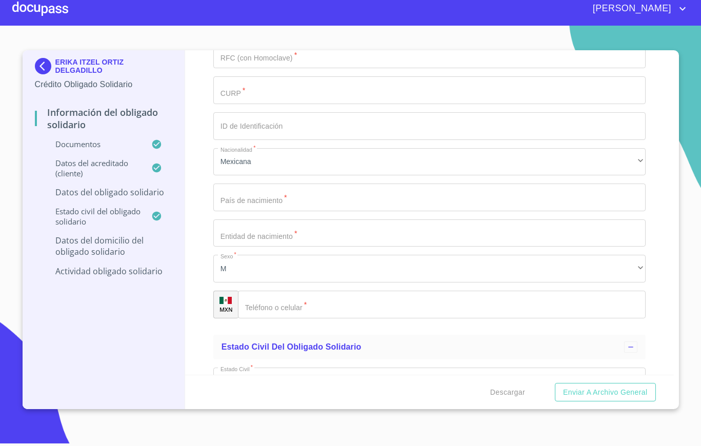
scroll to position [3153, 0]
type input "MONTSERRAT"
click at [626, 25] on icon "button" at bounding box center [632, 18] width 12 height 12
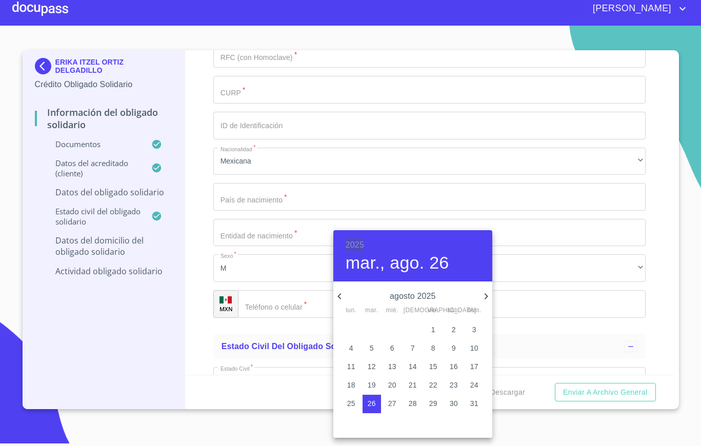
click at [356, 243] on h6 "2025" at bounding box center [355, 245] width 18 height 14
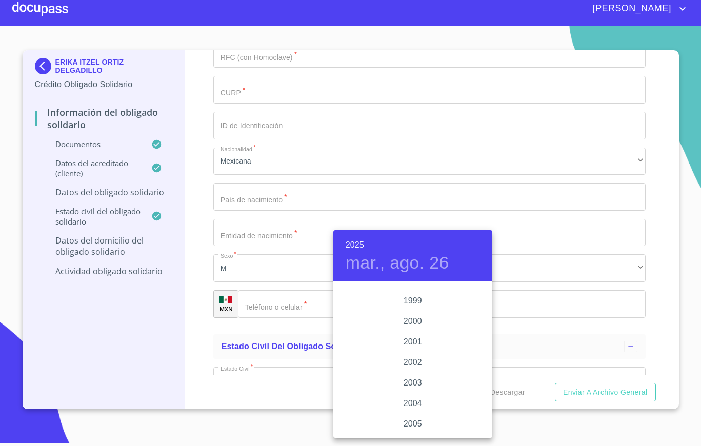
scroll to position [1486, 0]
click at [406, 325] on div "1999" at bounding box center [412, 325] width 159 height 21
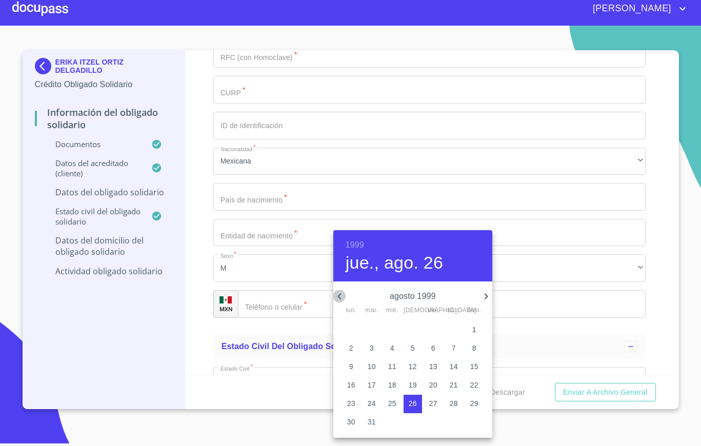
click at [341, 294] on icon "button" at bounding box center [339, 296] width 4 height 6
click at [465, 381] on span "25" at bounding box center [474, 385] width 18 height 10
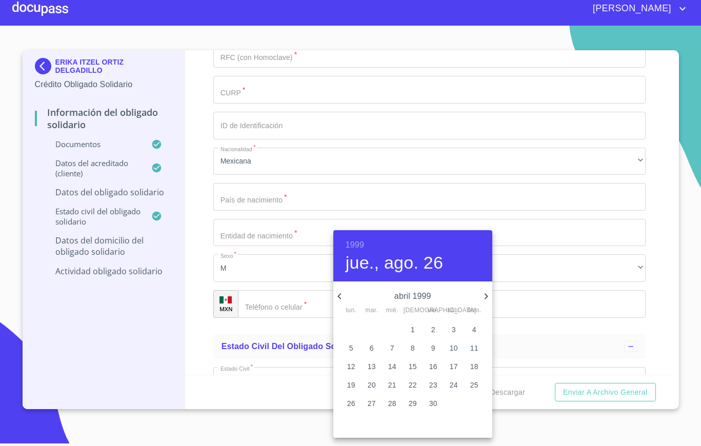
type input "25 de abr. de 1999"
click at [249, 276] on div at bounding box center [350, 223] width 701 height 446
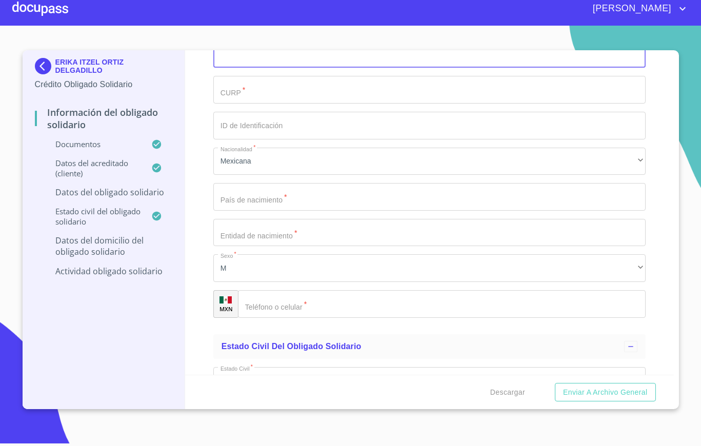
click at [249, 68] on input "Documento de identificación Obligado Solidario.   *" at bounding box center [429, 55] width 432 height 28
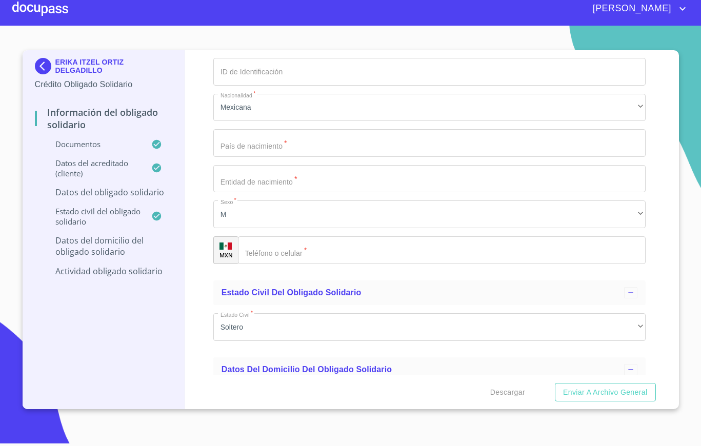
type input "RIHD990425JH4"
click at [251, 50] on input "Documento de identificación Obligado Solidario.   *" at bounding box center [429, 36] width 432 height 28
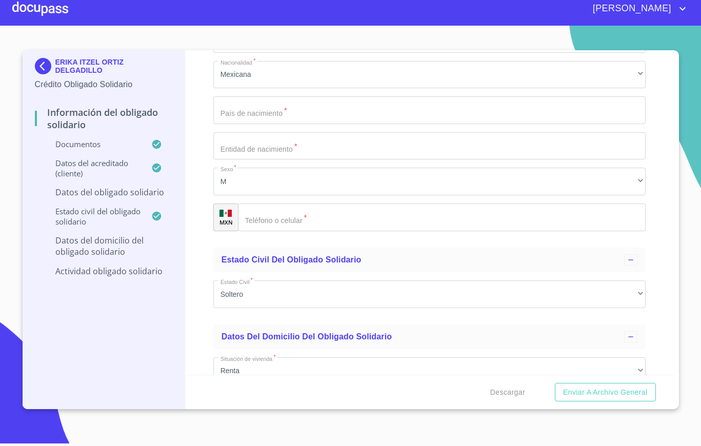
scroll to position [3240, 0]
type input "RIHD990425MJCVRN09"
click at [257, 52] on input "Documento de identificación Obligado Solidario.   *" at bounding box center [429, 39] width 432 height 28
click at [309, 52] on input "Documento de identificación Obligado Solidario.   *" at bounding box center [429, 39] width 432 height 28
paste input "1596062379"
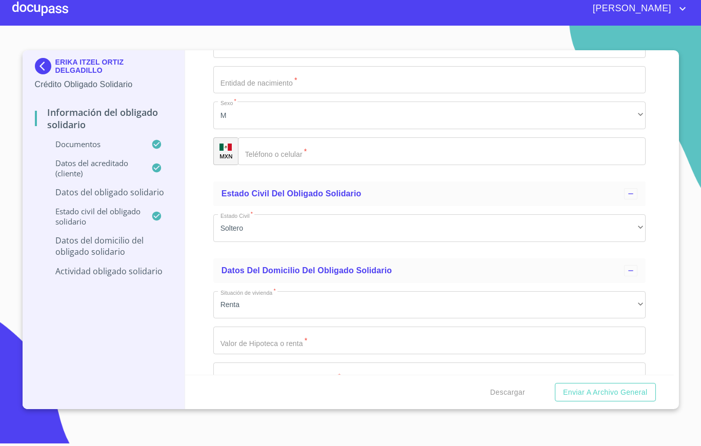
scroll to position [3317, 0]
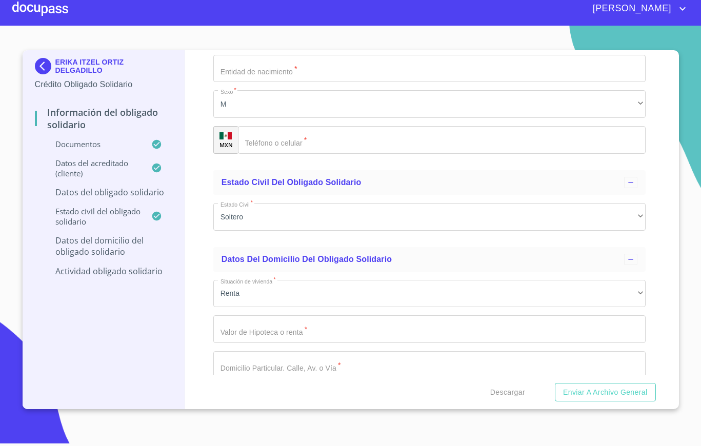
type input "1596062379"
click at [311, 47] on input "Documento de identificación Obligado Solidario.   *" at bounding box center [429, 33] width 432 height 28
click at [311, 47] on input "M" at bounding box center [429, 33] width 432 height 28
type input "[GEOGRAPHIC_DATA]"
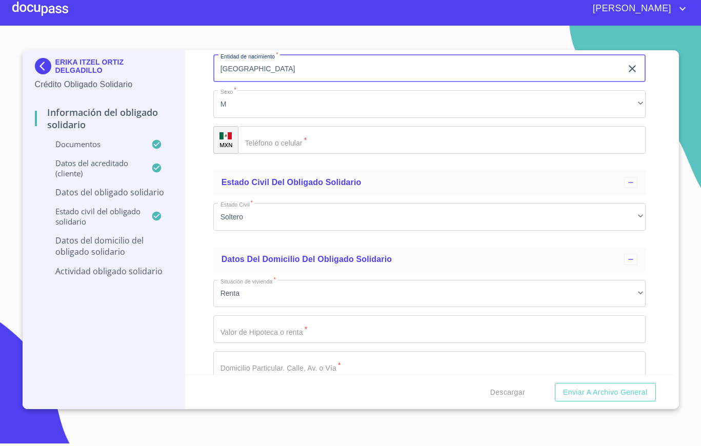
type input "[GEOGRAPHIC_DATA]"
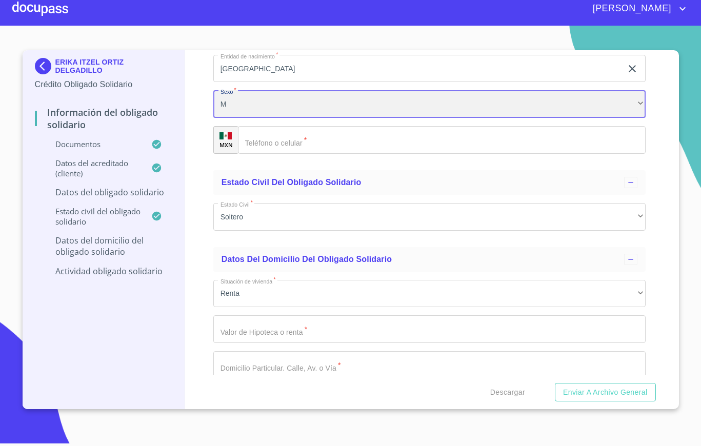
click at [280, 118] on div "M" at bounding box center [429, 104] width 432 height 28
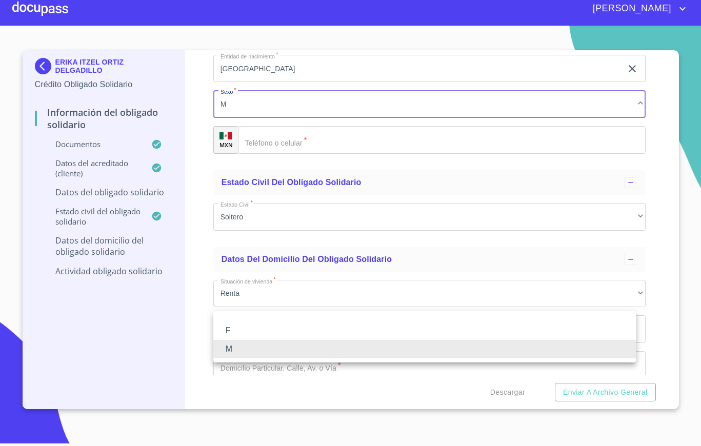
click at [268, 331] on li "F" at bounding box center [424, 331] width 423 height 18
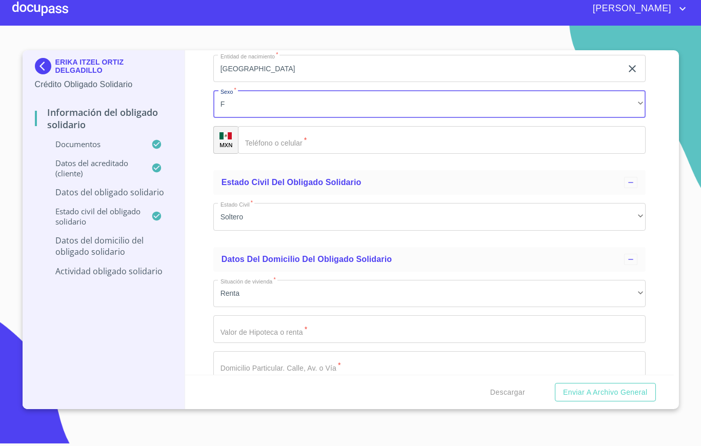
click at [267, 154] on input "Documento de identificación Obligado Solidario.   *" at bounding box center [442, 140] width 408 height 28
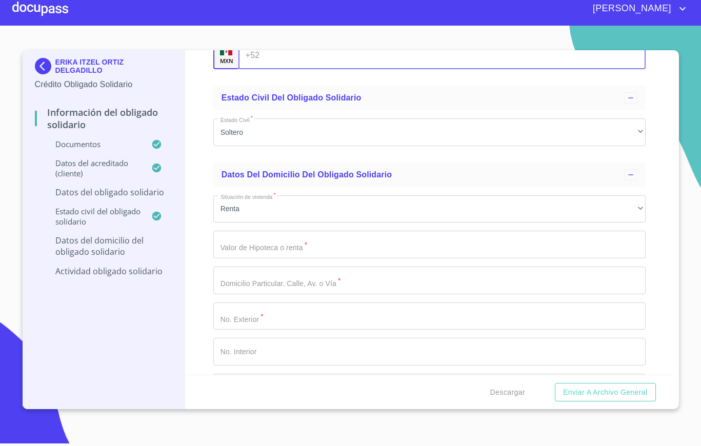
scroll to position [3402, 0]
type input "[PHONE_NUMBER]"
click at [315, 33] on div "F" at bounding box center [429, 20] width 432 height 28
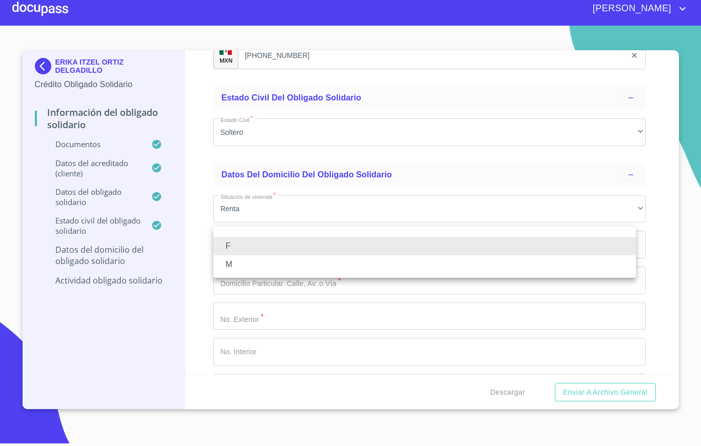
click at [238, 249] on li "F" at bounding box center [424, 246] width 423 height 18
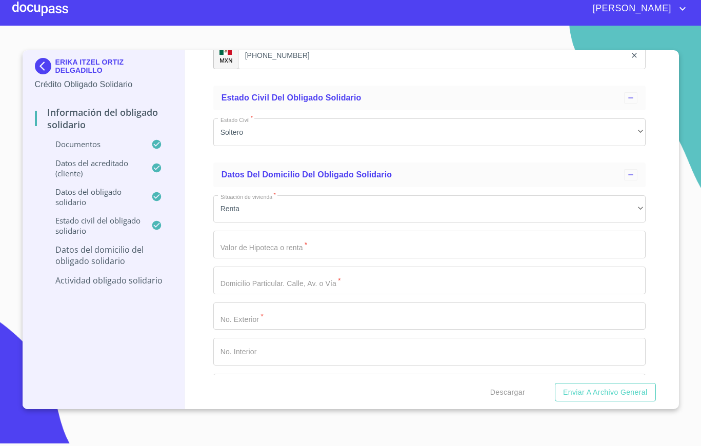
click at [203, 213] on div "Información del Obligado Solidario Documentos Documento de identificación Oblig…" at bounding box center [429, 212] width 489 height 325
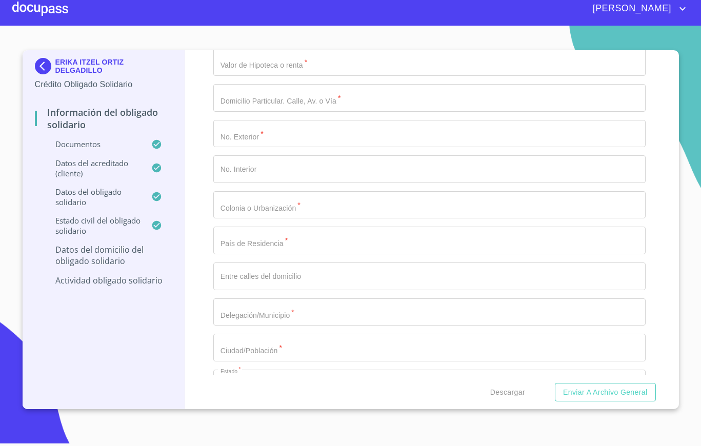
scroll to position [3585, 0]
click at [234, 40] on div "Renta" at bounding box center [429, 26] width 432 height 28
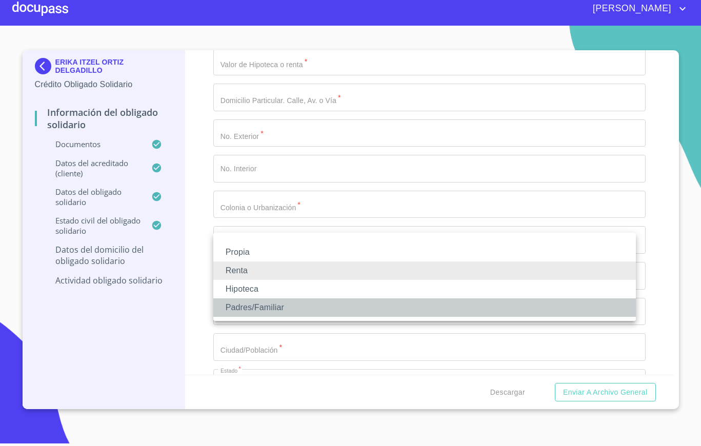
click at [278, 301] on li "Padres/Familiar" at bounding box center [424, 308] width 423 height 18
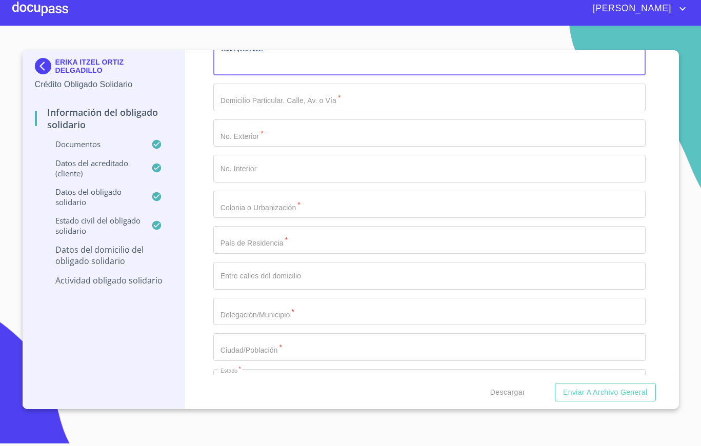
click at [262, 75] on input "Documento de identificación Obligado Solidario.   *" at bounding box center [429, 62] width 432 height 28
click at [258, 75] on input "Documento de identificación Obligado Solidario.   *" at bounding box center [429, 62] width 432 height 28
type input "$1"
type input "$2"
type input "$1,500,000"
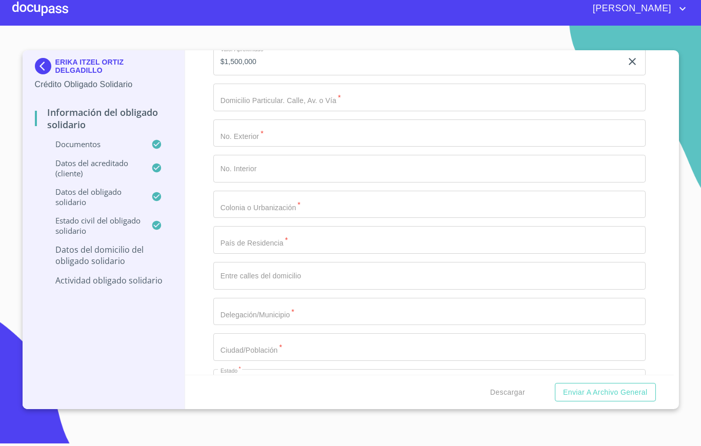
drag, startPoint x: 266, startPoint y: 301, endPoint x: 265, endPoint y: 308, distance: 7.3
click at [265, 308] on div "Situación de vivienda   * Padres/Familiar ​ Valor Aproximado   * $1,500,000 ​ D…" at bounding box center [429, 240] width 432 height 472
click at [265, 111] on input "Documento de identificación Obligado Solidario.   *" at bounding box center [429, 98] width 432 height 28
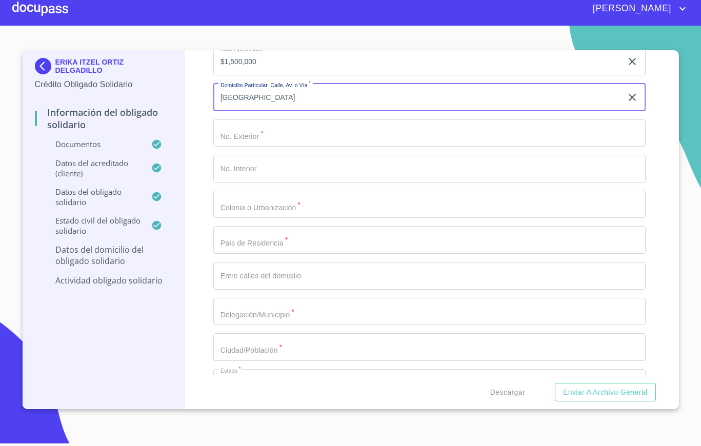
type input "[GEOGRAPHIC_DATA]"
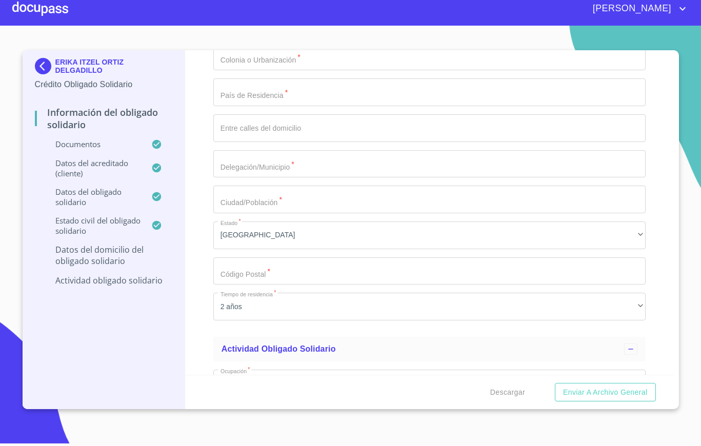
scroll to position [3747, 0]
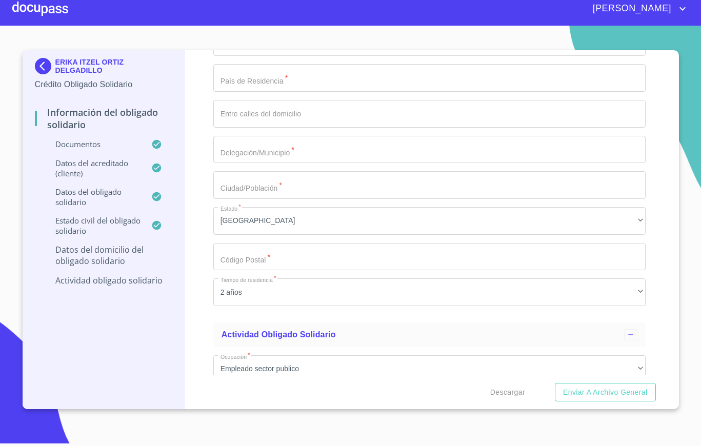
type input "225"
click at [269, 56] on input "Documento de identificación Obligado Solidario.   *" at bounding box center [429, 43] width 432 height 28
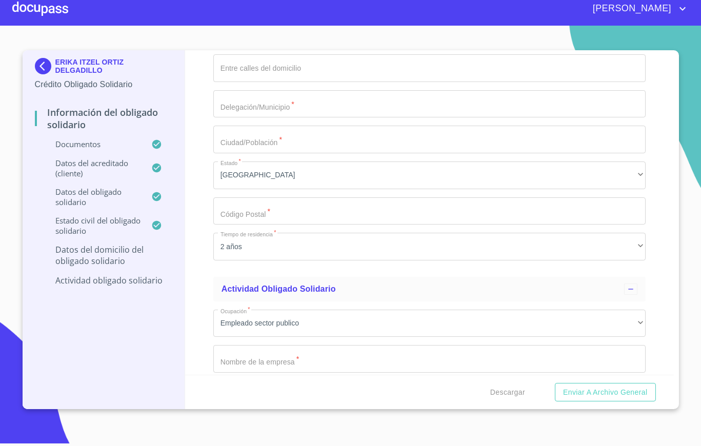
scroll to position [3793, 0]
type input "[GEOGRAPHIC_DATA][PERSON_NAME]"
click at [280, 46] on input "Documento de identificación Obligado Solidario.   *" at bounding box center [429, 32] width 432 height 28
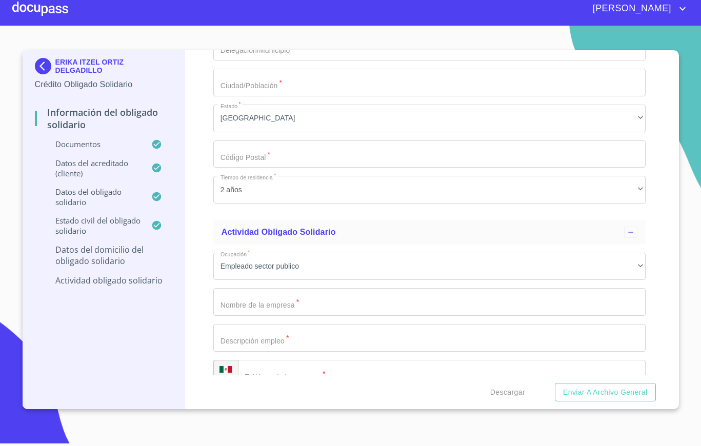
scroll to position [3852, 0]
type input "[GEOGRAPHIC_DATA]"
click at [271, 23] on input "Documento de identificación Obligado Solidario.   *" at bounding box center [429, 9] width 432 height 28
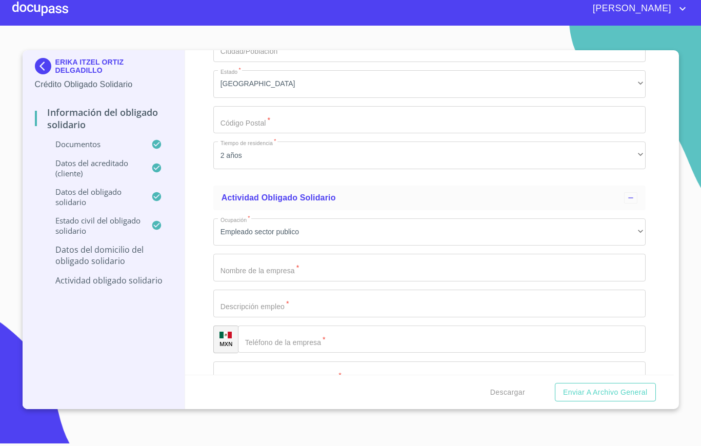
type input "[GEOGRAPHIC_DATA] Y [GEOGRAPHIC_DATA]"
click at [272, 27] on input "Documento de identificación Obligado Solidario.   *" at bounding box center [429, 13] width 432 height 28
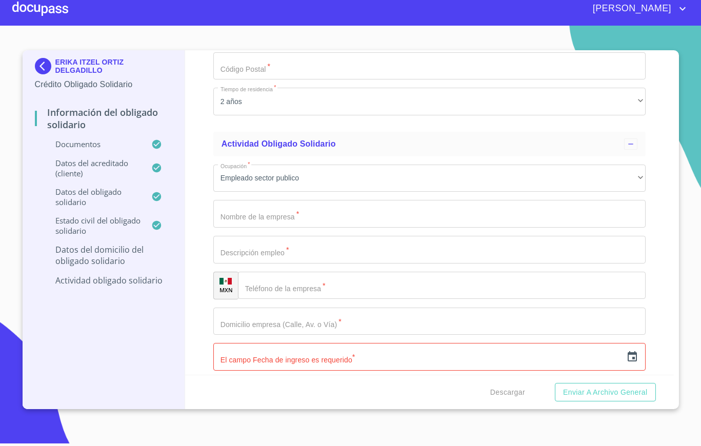
scroll to position [3943, 0]
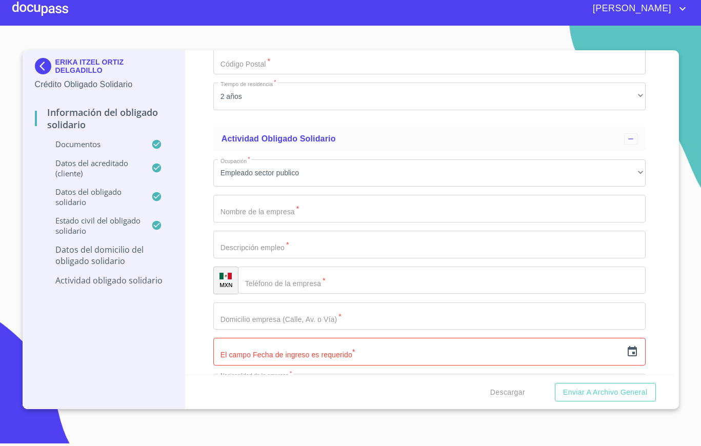
type input "TLAJOMULCO DE ZUÑIGA"
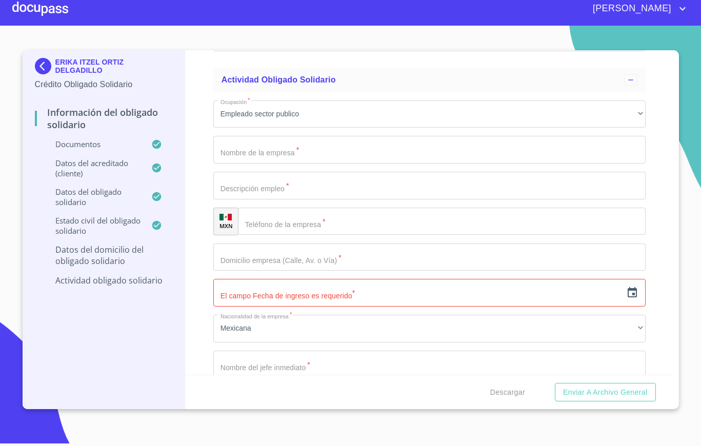
scroll to position [4008, 0]
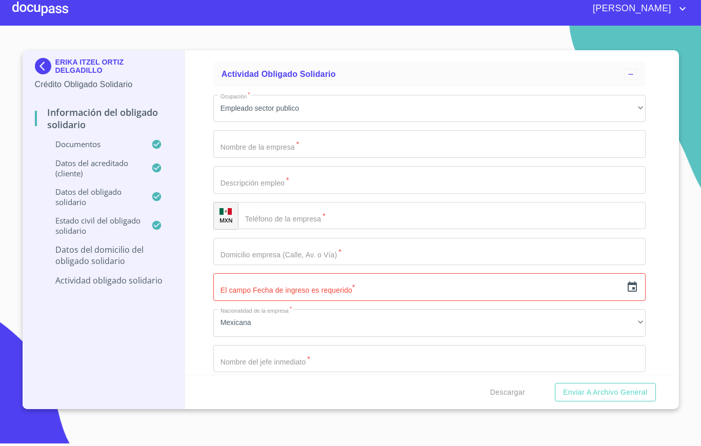
type input "TLAJOMULCO DE ZUÑIGA"
type input "45650"
click at [314, 46] on div "2 años" at bounding box center [429, 32] width 432 height 28
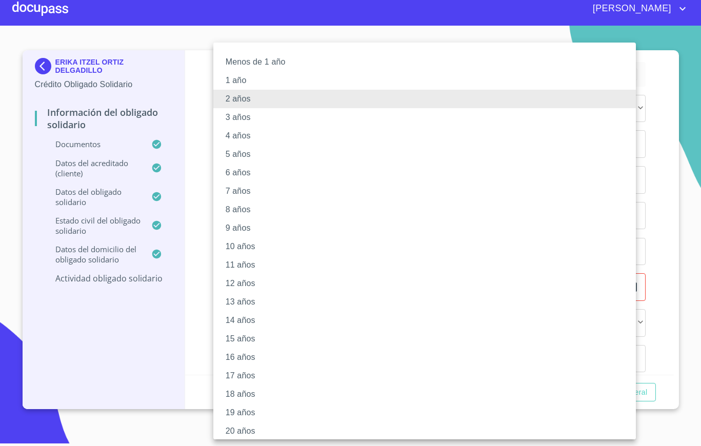
scroll to position [5, 0]
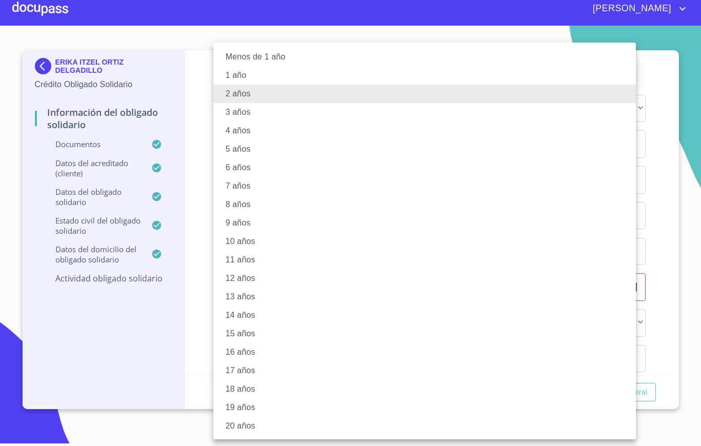
click at [257, 423] on li "20 años" at bounding box center [429, 426] width 432 height 18
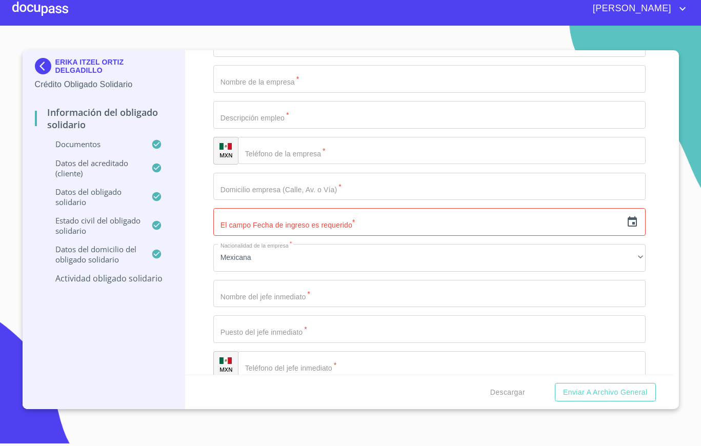
scroll to position [4074, 0]
click at [329, 56] on div "Empleado sector publico" at bounding box center [429, 43] width 432 height 28
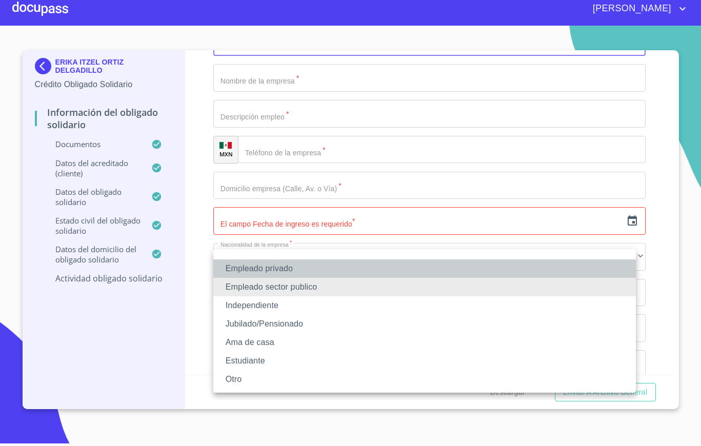
click at [313, 266] on li "Empleado privado" at bounding box center [424, 269] width 423 height 18
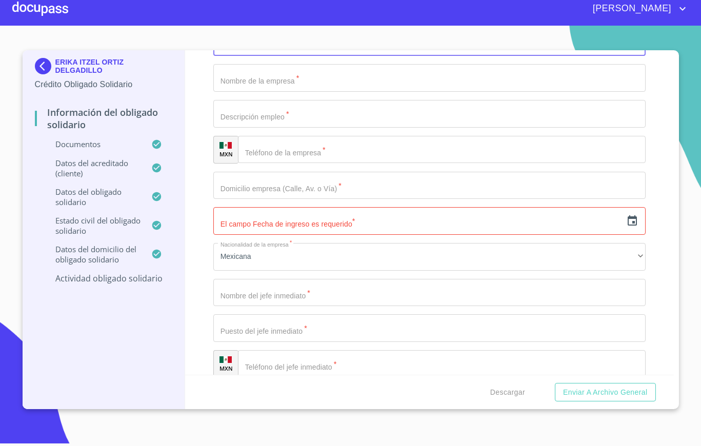
click at [303, 92] on input "Documento de identificación Obligado Solidario.   *" at bounding box center [429, 78] width 432 height 28
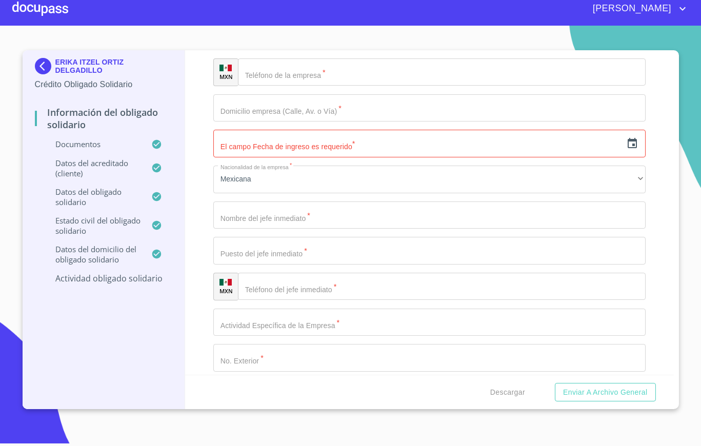
scroll to position [4153, 0]
type input "TESSELAR SOLUCIONES"
click at [311, 48] on input "Documento de identificación Obligado Solidario.   *" at bounding box center [429, 35] width 432 height 28
type input "CONSULTORES DE NEGOCIO ESPECIALIZADOS EN TECNOLOGIA"
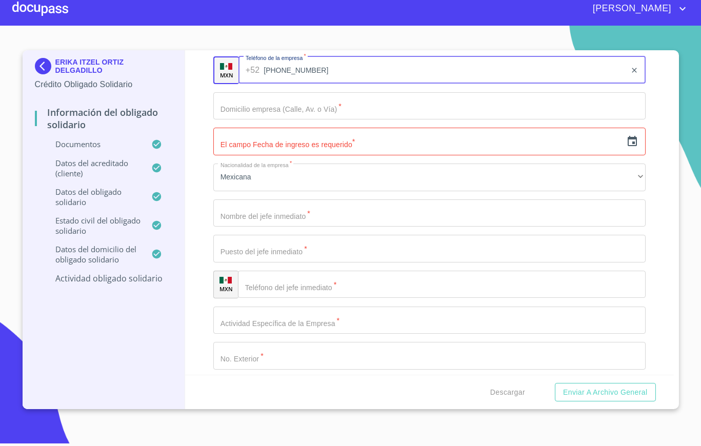
type input "[PHONE_NUMBER]"
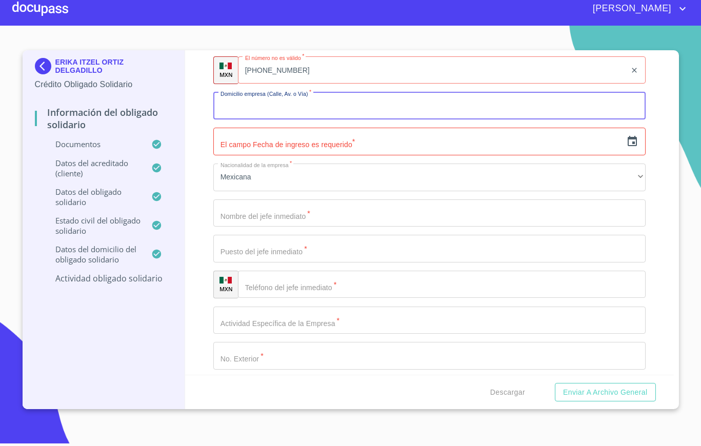
click at [295, 120] on input "Documento de identificación Obligado Solidario.   *" at bounding box center [429, 106] width 432 height 28
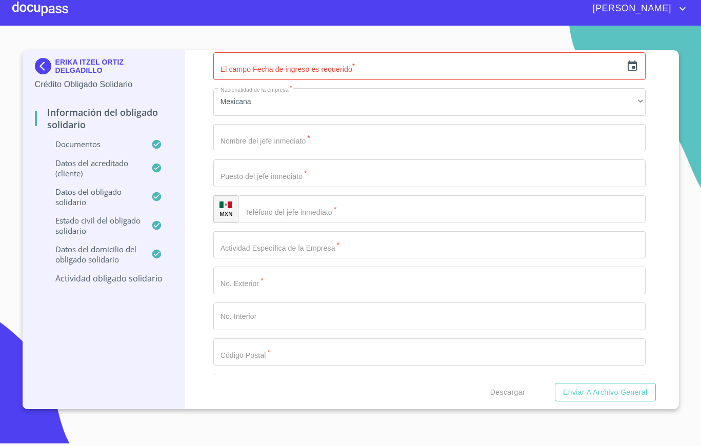
scroll to position [4236, 0]
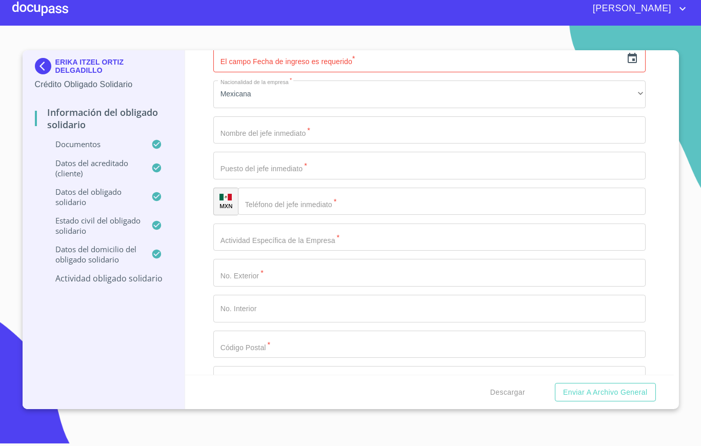
type input "[STREET_ADDRESS][PERSON_NAME]"
click at [626, 65] on icon "button" at bounding box center [632, 58] width 12 height 12
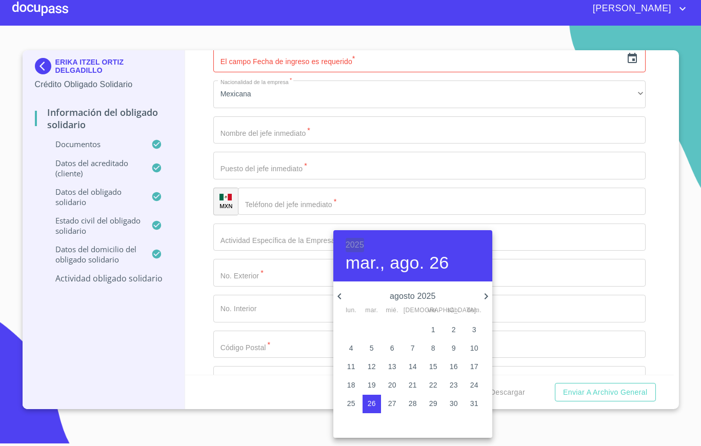
click at [355, 244] on h6 "2025" at bounding box center [355, 245] width 18 height 14
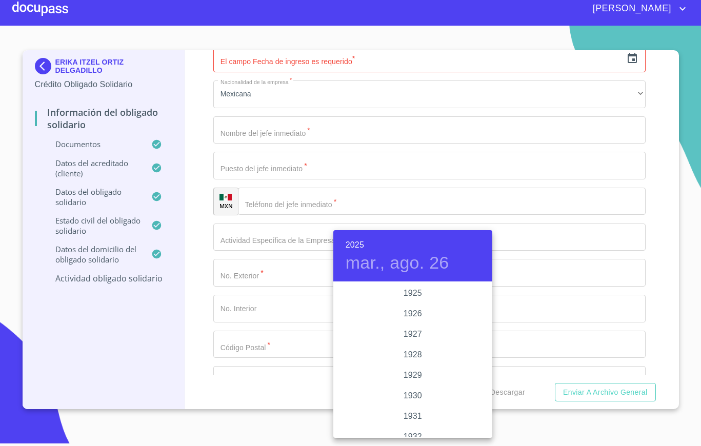
scroll to position [1990, 0]
click at [410, 337] on div "2024" at bounding box center [412, 334] width 159 height 21
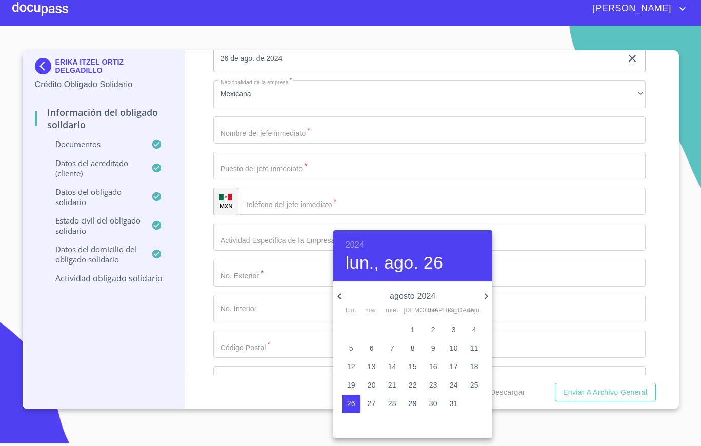
click at [340, 290] on icon "button" at bounding box center [339, 296] width 12 height 12
click at [391, 325] on p "1" at bounding box center [392, 330] width 4 height 10
type input "1 de may. de 2024"
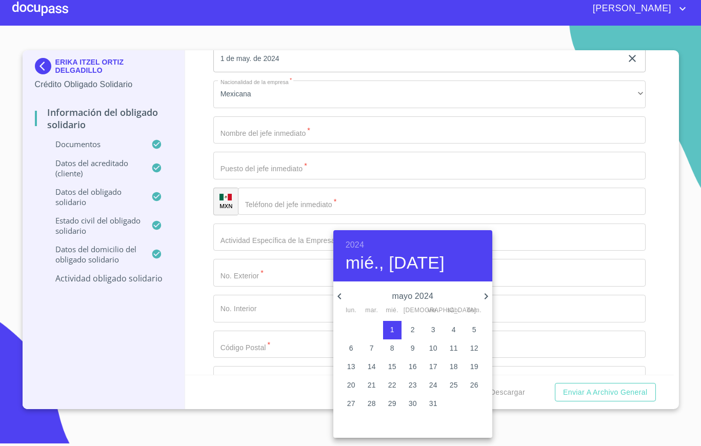
click at [204, 264] on div at bounding box center [350, 223] width 701 height 446
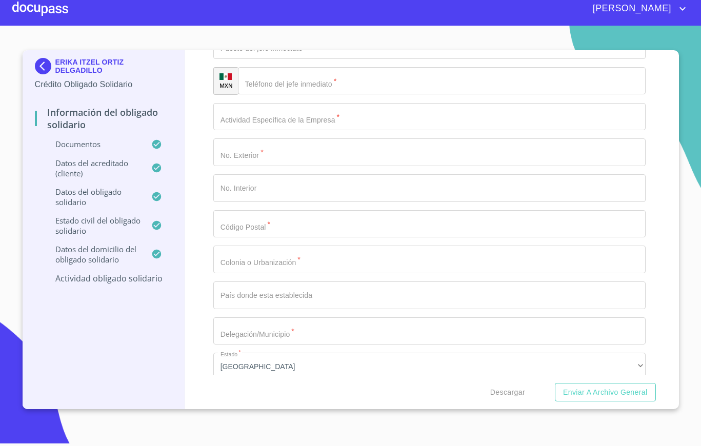
scroll to position [4360, 0]
click at [236, 21] on input "Documento de identificación Obligado Solidario.   *" at bounding box center [429, 7] width 432 height 28
type input "[PERSON_NAME]"
type input "MARKETING MANAGER"
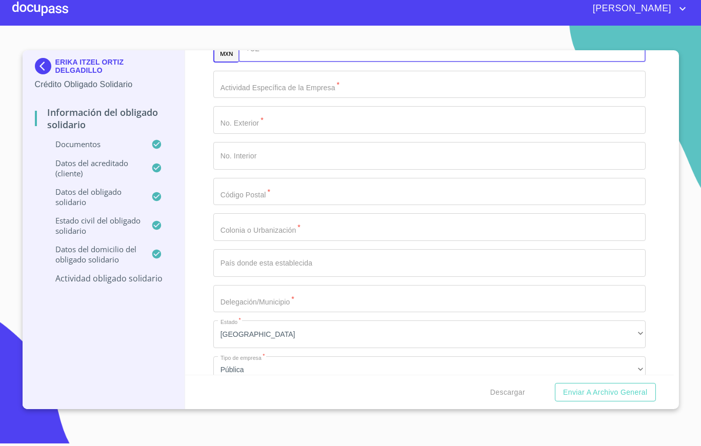
scroll to position [4411, 0]
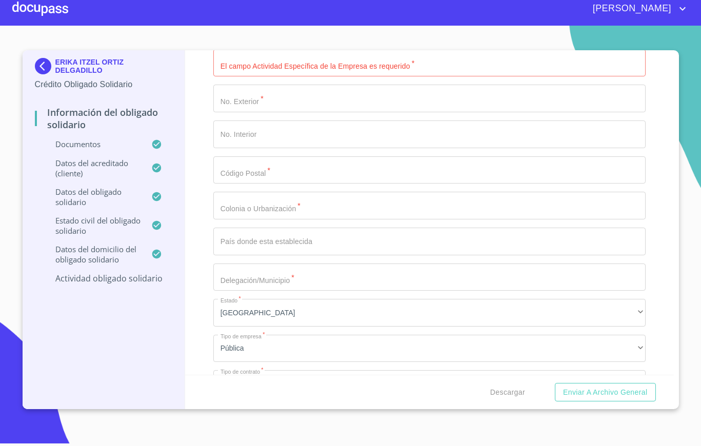
click at [279, 41] on input "[PHONE_NUMBER]" at bounding box center [444, 27] width 363 height 28
click at [310, 41] on input "[PHONE_NUMBER]" at bounding box center [444, 27] width 363 height 28
type input "3"
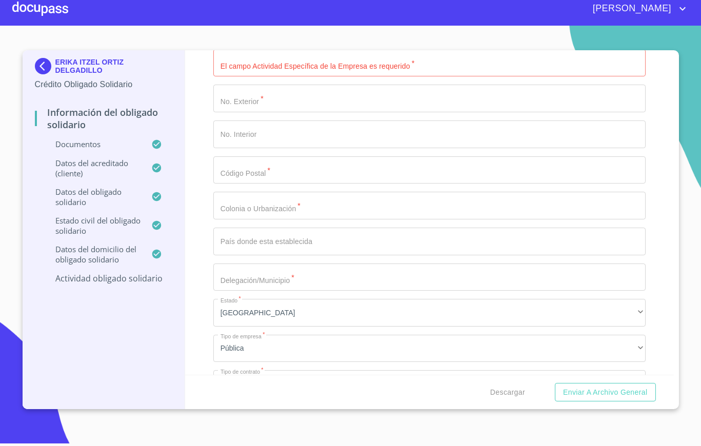
type input "[PHONE_NUMBER]"
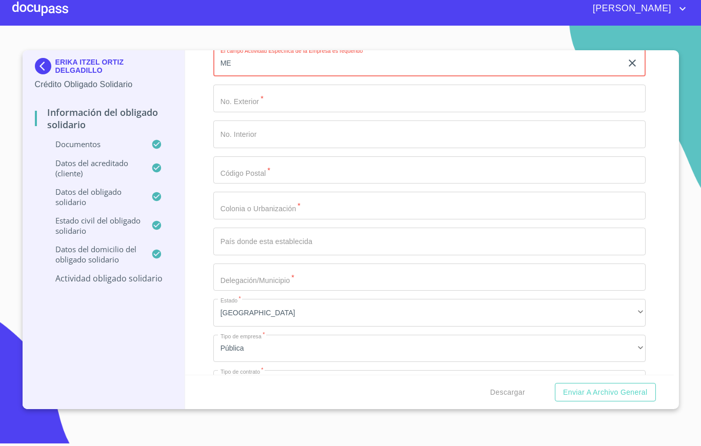
type input "M"
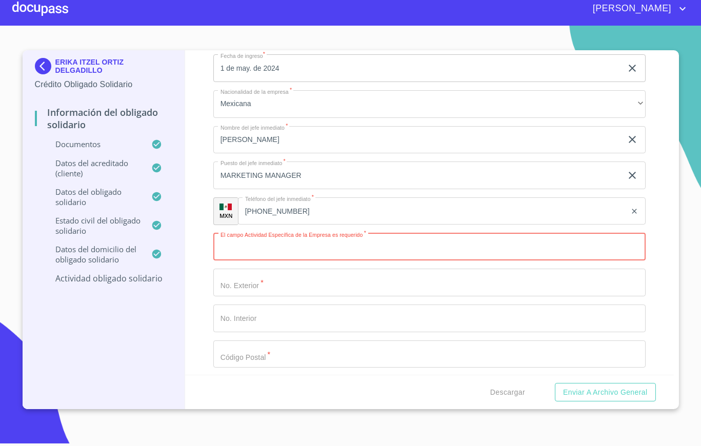
scroll to position [4224, 0]
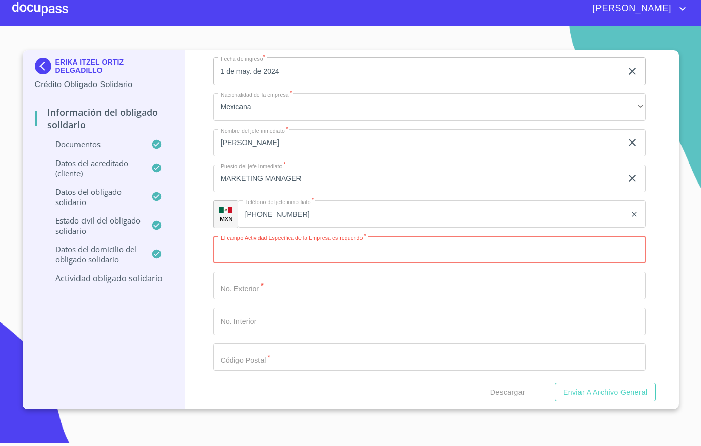
click at [313, 14] on input "[PHONE_NUMBER]" at bounding box center [432, 0] width 388 height 28
click at [313, 14] on input "[PHONE_NUMBER]" at bounding box center [444, 0] width 363 height 28
type input "[PHONE_NUMBER]"
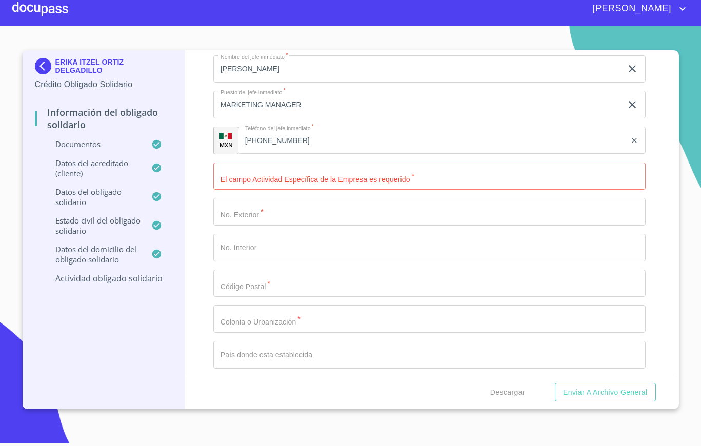
scroll to position [4305, 0]
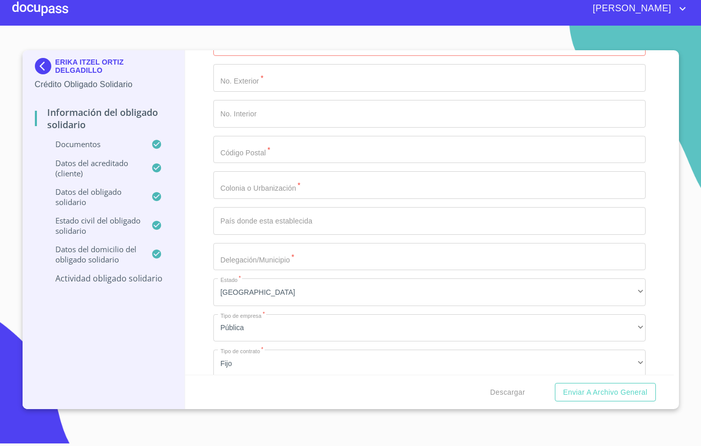
scroll to position [4433, 0]
click at [323, 54] on input "Documento de identificación Obligado Solidario.   *" at bounding box center [429, 41] width 432 height 28
type input "MERCADOTECNIA Y ORGANIZACION DE EVENTOS"
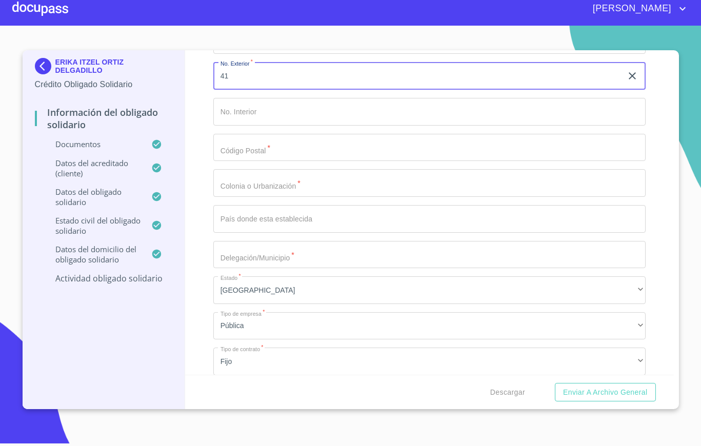
type input "4"
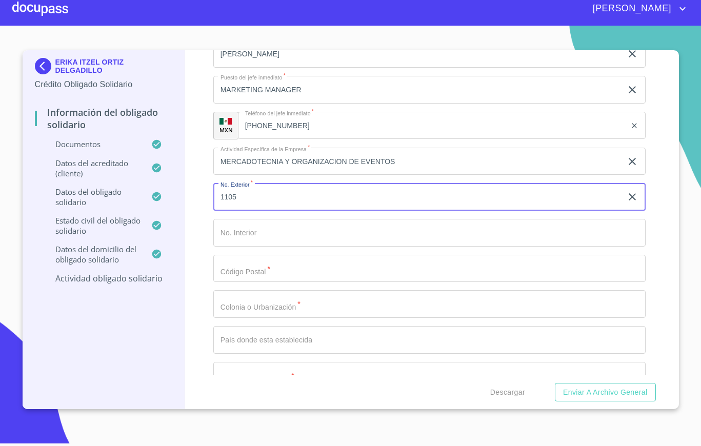
scroll to position [4313, 0]
type input "1105"
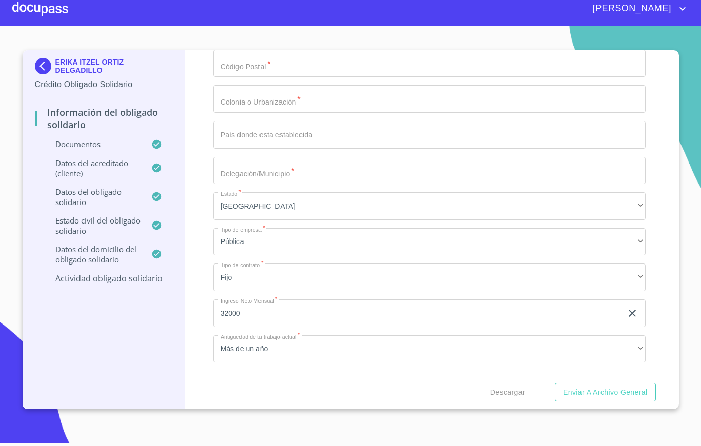
scroll to position [4642, 0]
type input "AV [PERSON_NAME]"
click at [300, 77] on input "Documento de identificación Obligado Solidario.   *" at bounding box center [429, 64] width 432 height 28
type input "44530"
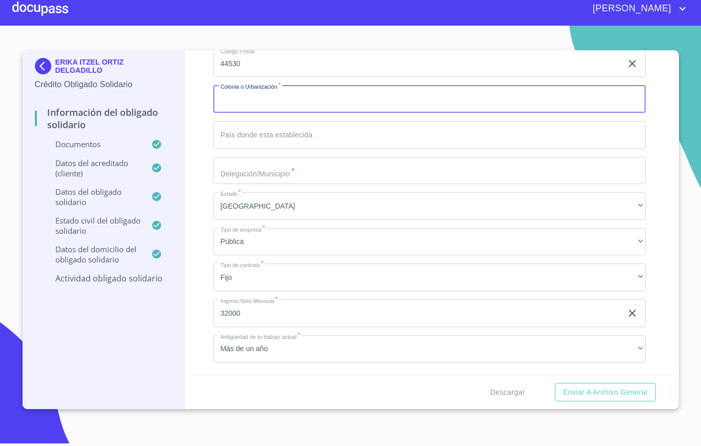
click at [293, 113] on input "Documento de identificación Obligado Solidario.   *" at bounding box center [429, 99] width 432 height 28
type input "RINCONADA DEL BOSQUE"
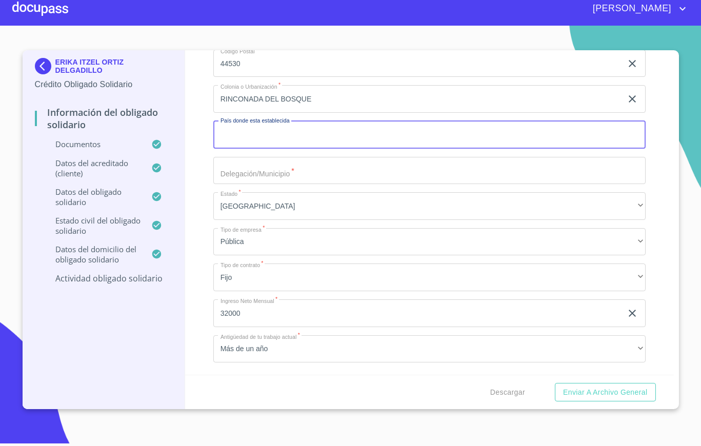
click at [293, 149] on input "Documento de identificación Obligado Solidario.   *" at bounding box center [429, 135] width 432 height 28
type input "[GEOGRAPHIC_DATA]"
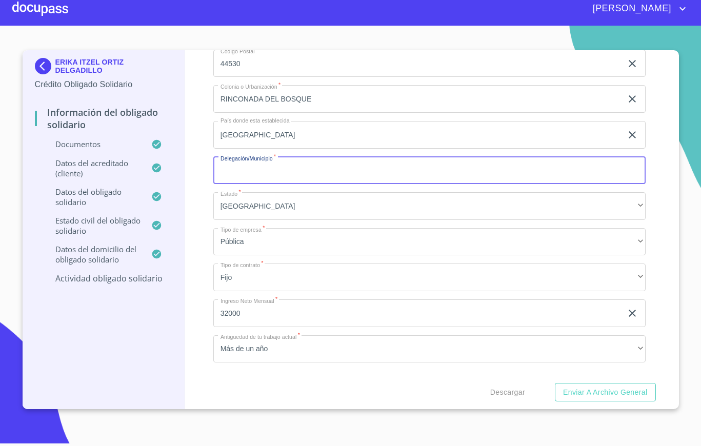
click at [256, 185] on input "Documento de identificación Obligado Solidario.   *" at bounding box center [429, 171] width 432 height 28
type input "[GEOGRAPHIC_DATA]"
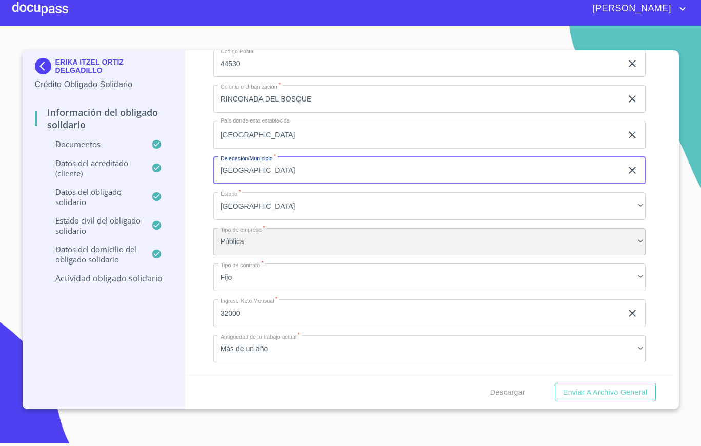
click at [287, 232] on div "Pública" at bounding box center [429, 242] width 432 height 28
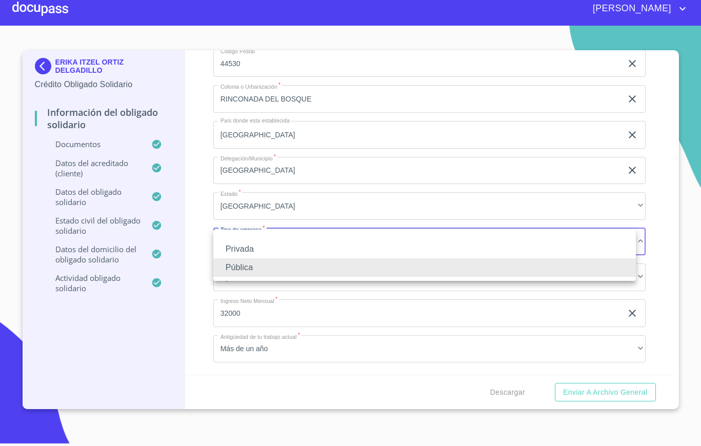
click at [276, 244] on li "Privada" at bounding box center [424, 249] width 423 height 18
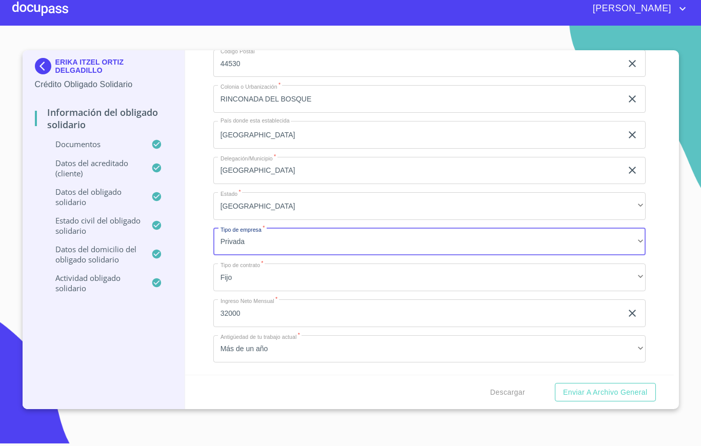
click at [297, 315] on input "32000" at bounding box center [417, 314] width 409 height 28
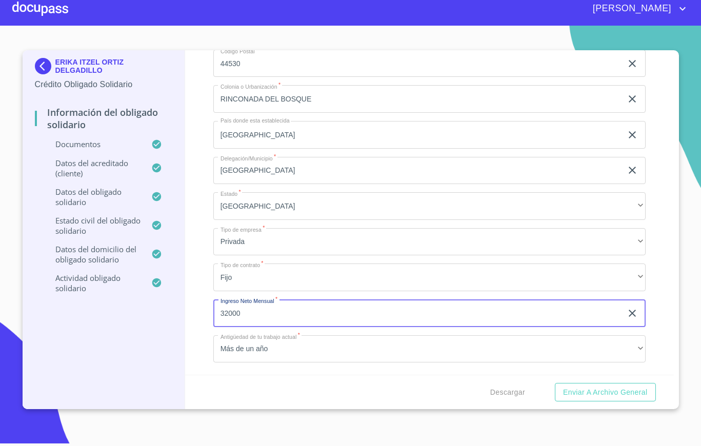
click at [297, 315] on input "32000" at bounding box center [417, 314] width 409 height 28
type input "19000"
click at [610, 384] on button "Enviar a Archivo General" at bounding box center [605, 392] width 101 height 19
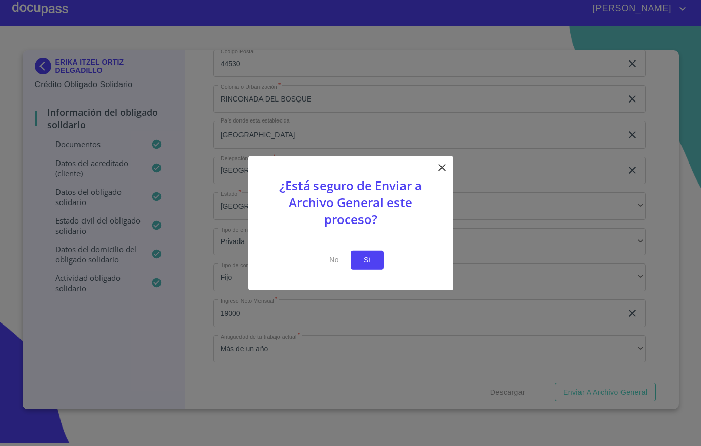
click at [374, 254] on span "Si" at bounding box center [367, 260] width 16 height 13
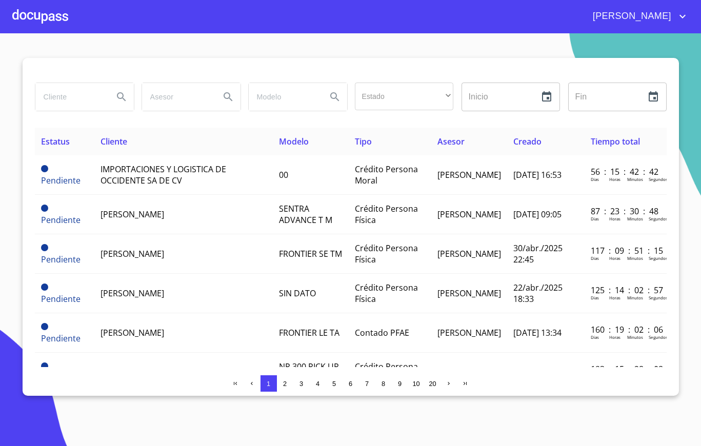
click at [95, 93] on input "search" at bounding box center [70, 97] width 70 height 28
type input "D"
type input "[PERSON_NAME]"
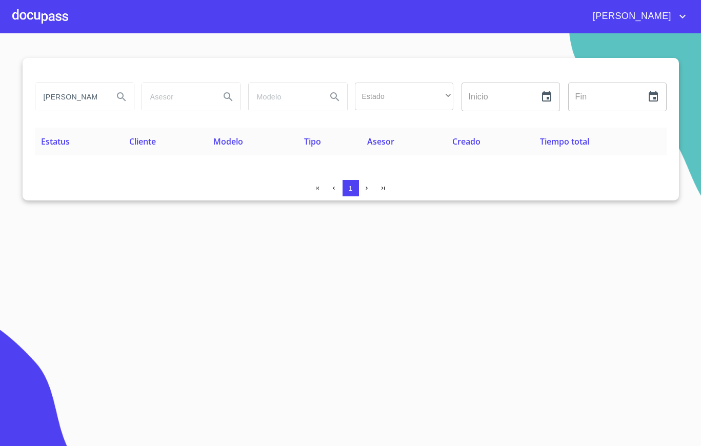
click at [39, 28] on div at bounding box center [40, 16] width 56 height 33
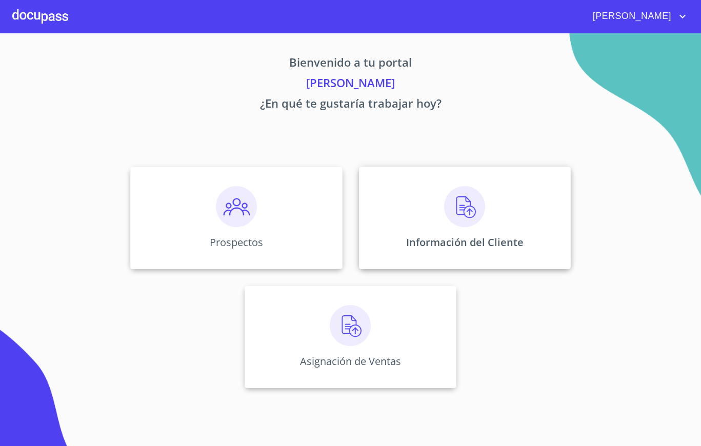
click at [390, 229] on div "Información del Cliente" at bounding box center [465, 218] width 212 height 103
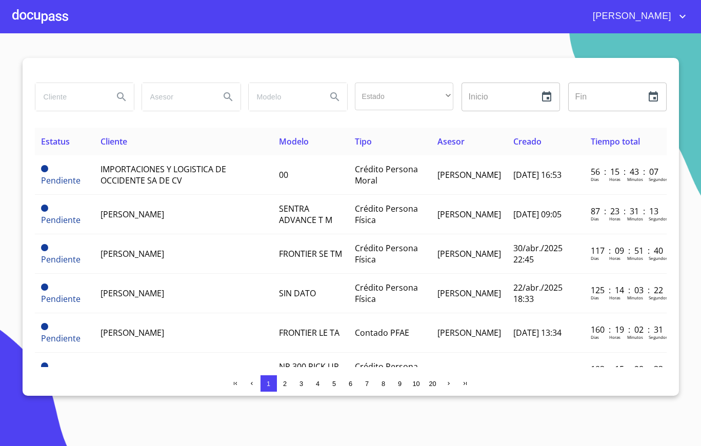
click at [70, 93] on input "search" at bounding box center [70, 97] width 70 height 28
type input "[PERSON_NAME]"
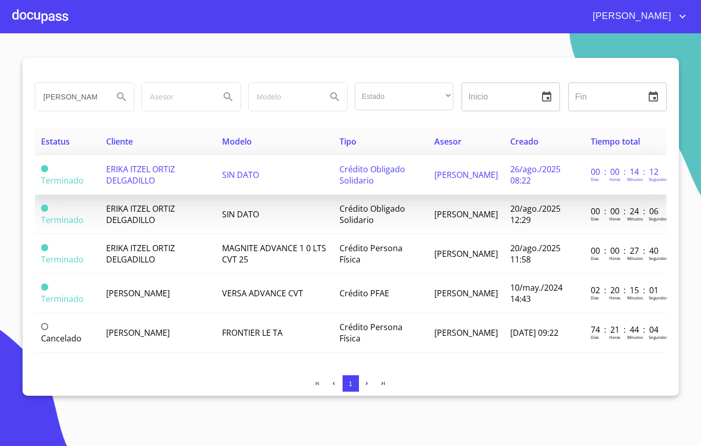
click at [174, 164] on span "ERIKA ITZEL ORTIZ DELGADILLO" at bounding box center [140, 175] width 69 height 23
